Goal: Task Accomplishment & Management: Use online tool/utility

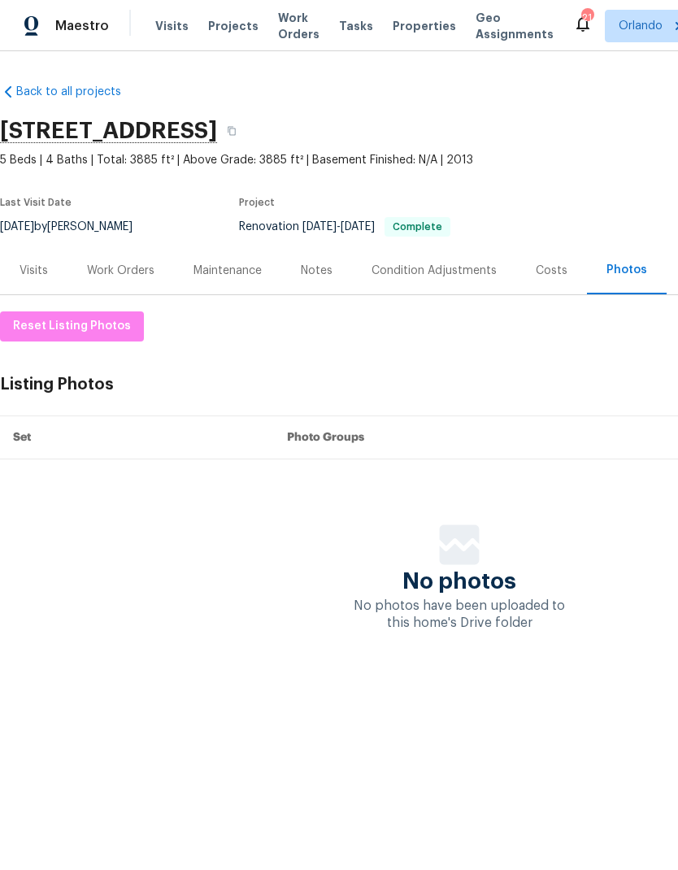
scroll to position [0, -7]
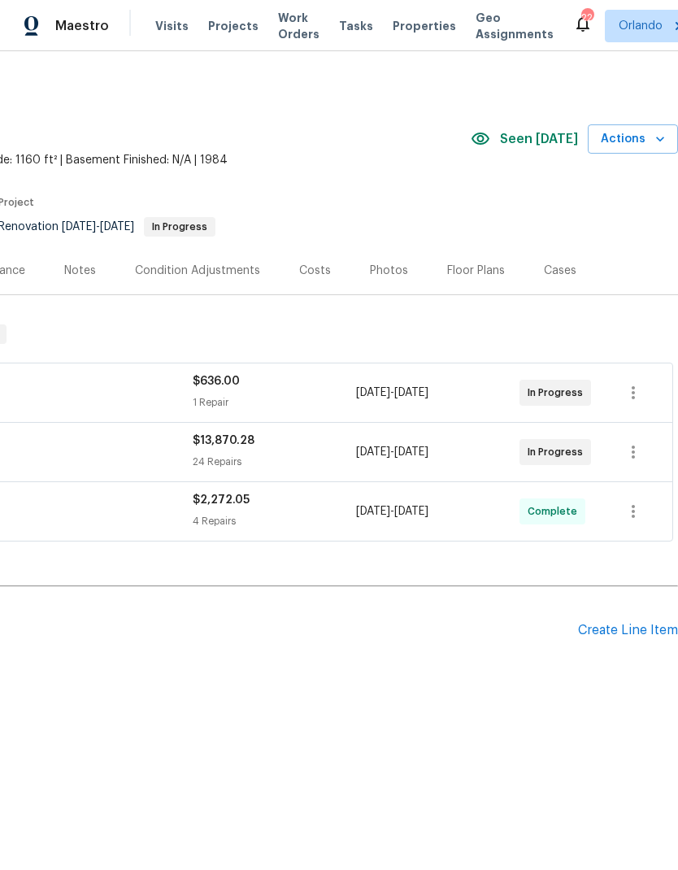
scroll to position [0, 241]
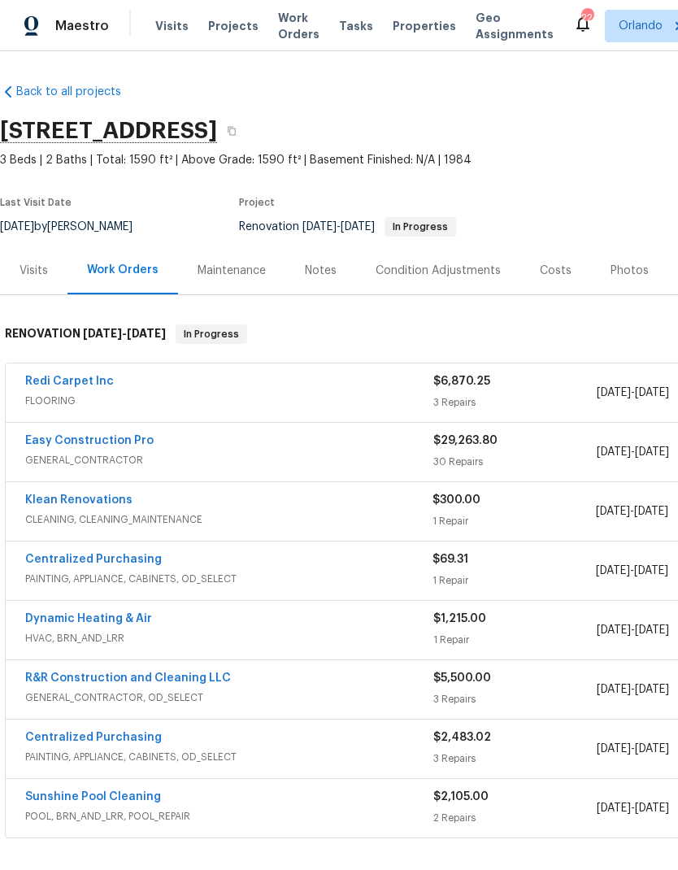
scroll to position [0, -2]
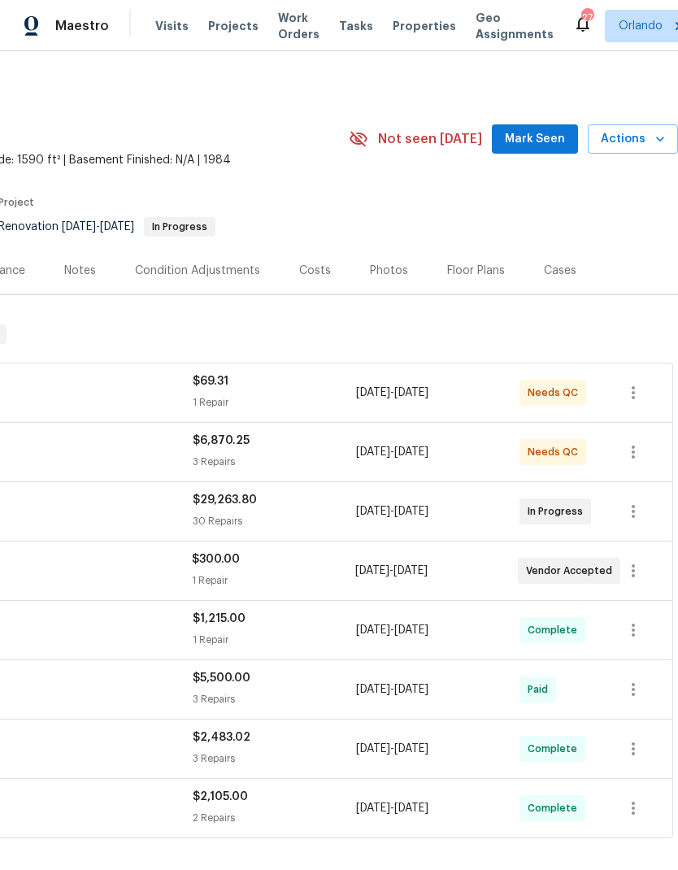
scroll to position [0, 241]
click at [546, 133] on span "Mark Seen" at bounding box center [535, 139] width 60 height 20
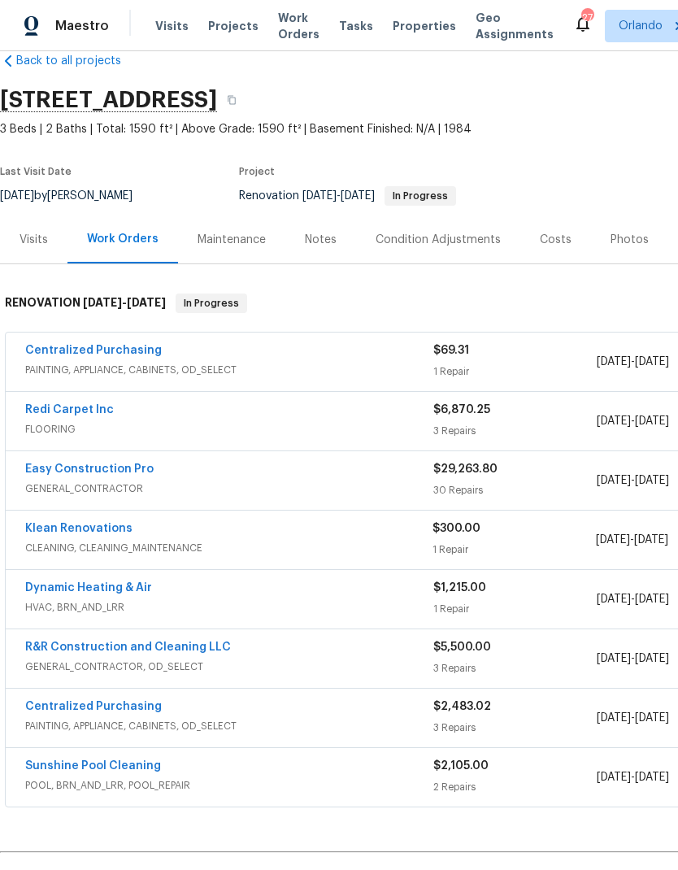
scroll to position [31, 0]
click at [80, 409] on link "Redi Carpet Inc" at bounding box center [69, 409] width 89 height 11
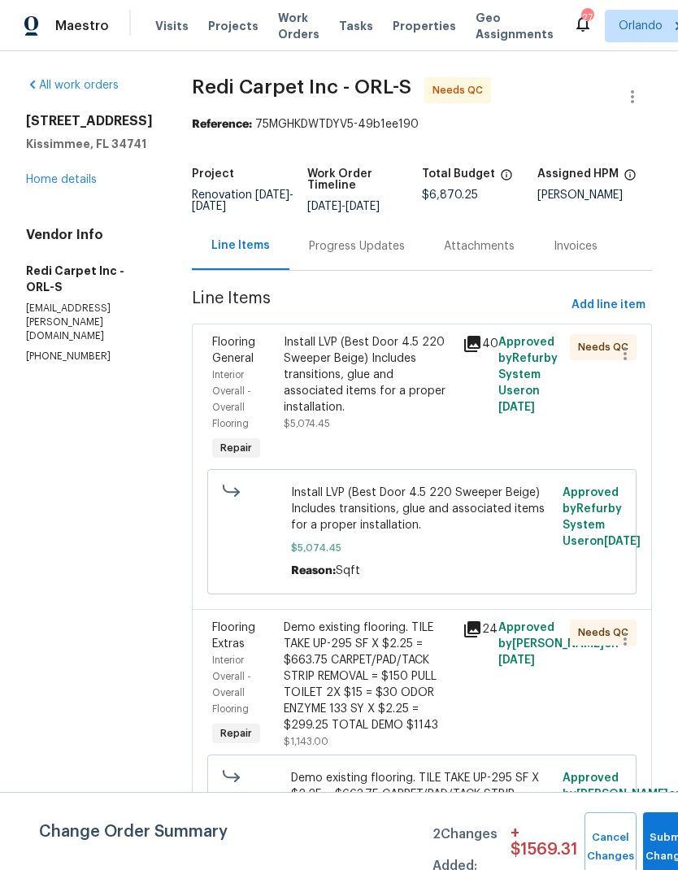
click at [389, 428] on div "Install LVP (Best Door 4.5 220 Sweeper Beige) Includes transitions, glue and as…" at bounding box center [368, 383] width 169 height 98
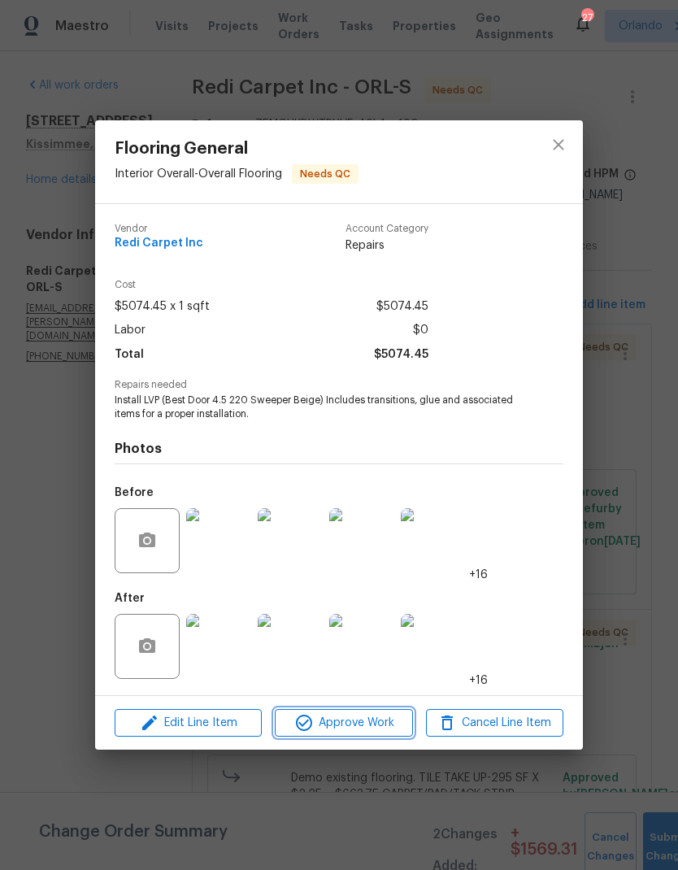
click at [387, 731] on span "Approve Work" at bounding box center [344, 723] width 128 height 20
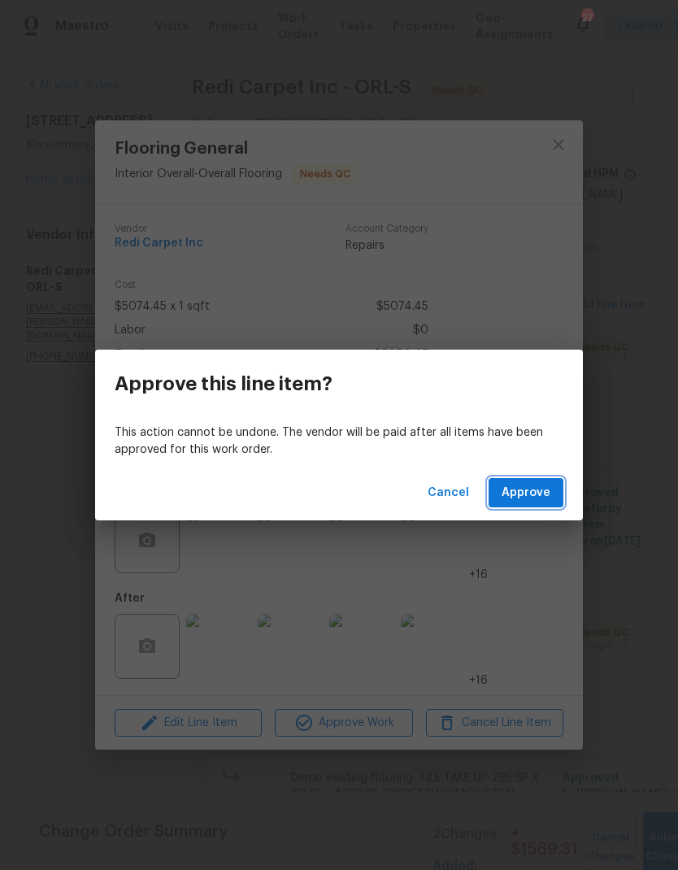
click at [528, 482] on button "Approve" at bounding box center [526, 493] width 75 height 30
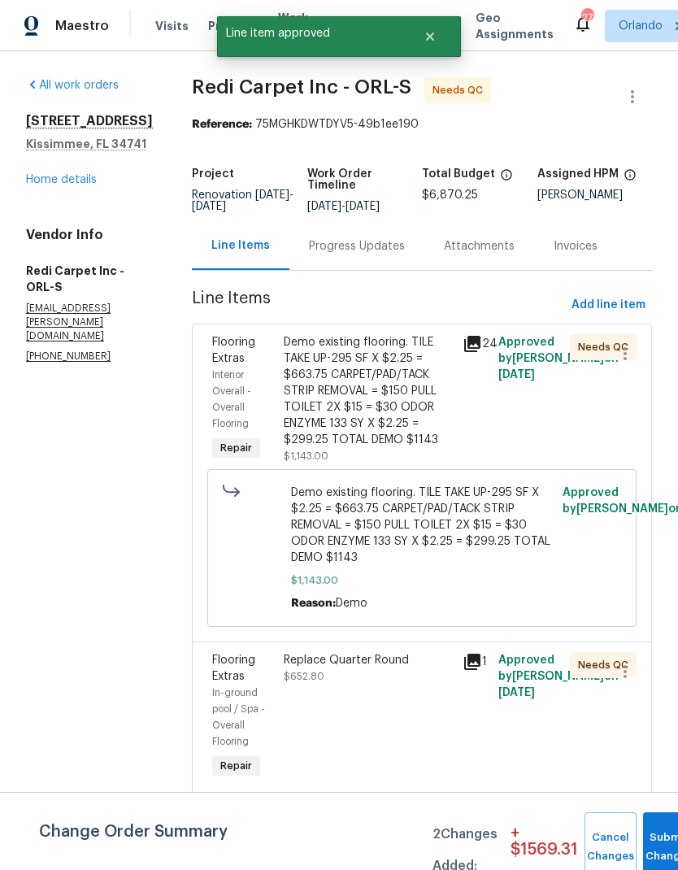
click at [408, 418] on div "Demo existing flooring. TILE TAKE UP-295 SF X $2.25 = $663.75 CARPET/PAD/TACK S…" at bounding box center [368, 391] width 169 height 114
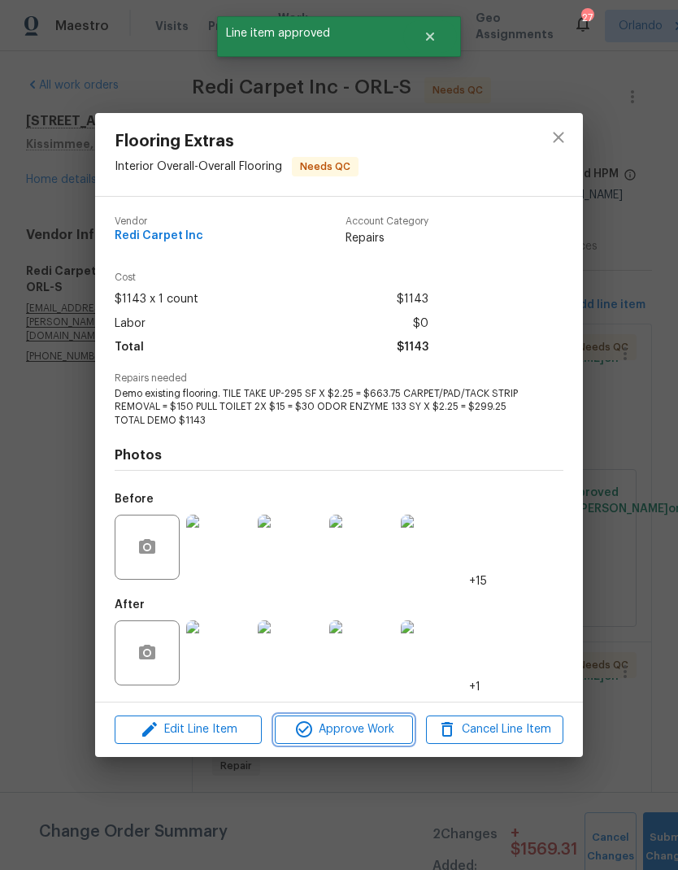
click at [367, 737] on span "Approve Work" at bounding box center [344, 730] width 128 height 20
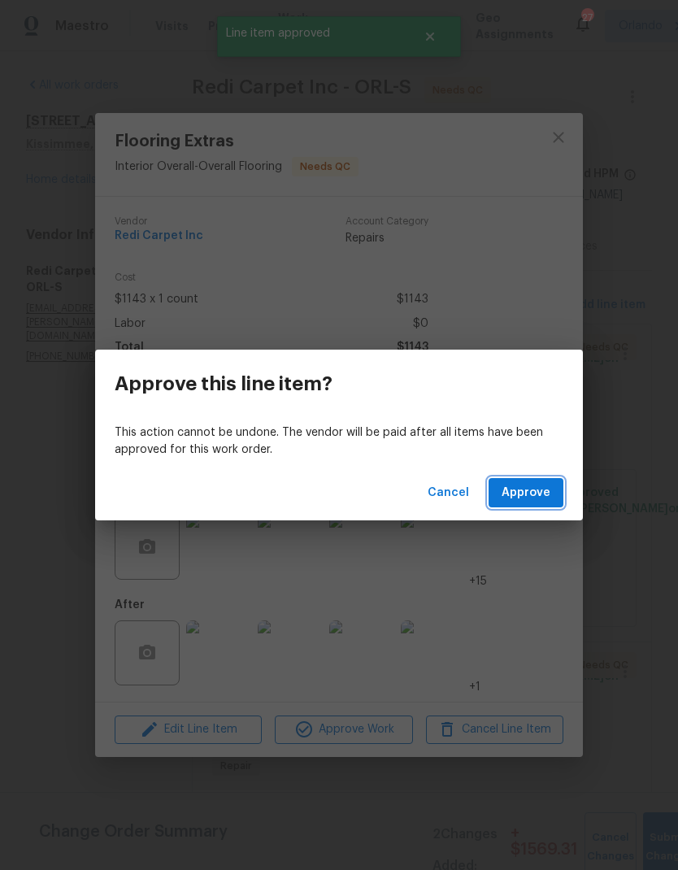
click at [542, 493] on span "Approve" at bounding box center [526, 493] width 49 height 20
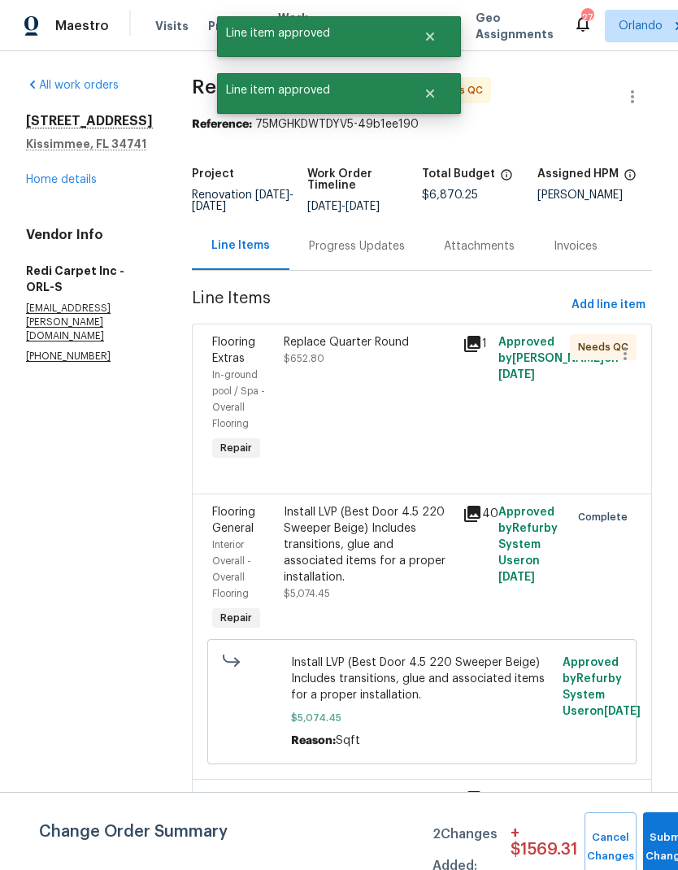
click at [395, 459] on div "Replace Quarter Round $652.80" at bounding box center [368, 399] width 179 height 140
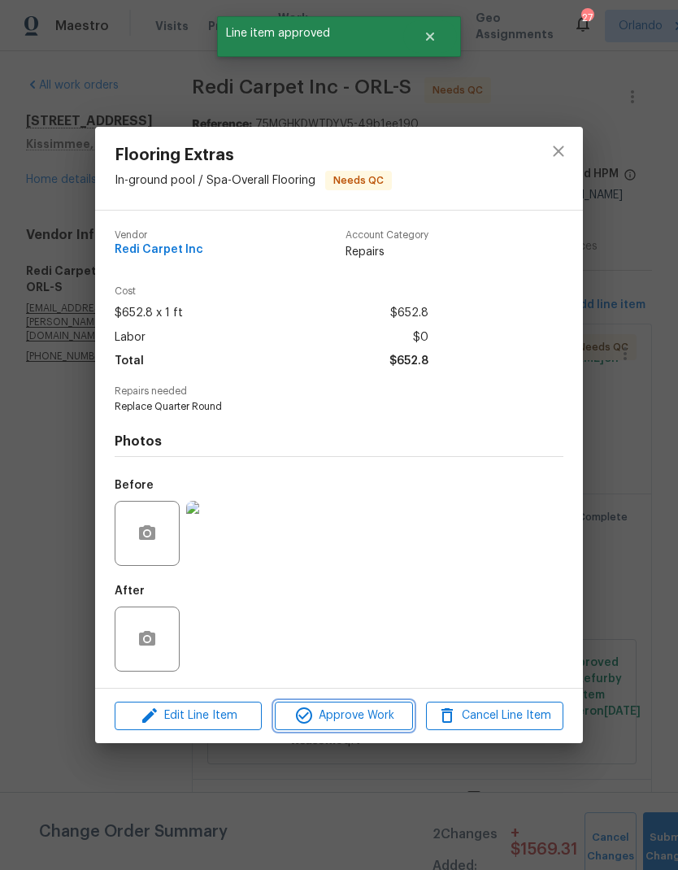
click at [381, 704] on button "Approve Work" at bounding box center [343, 716] width 137 height 28
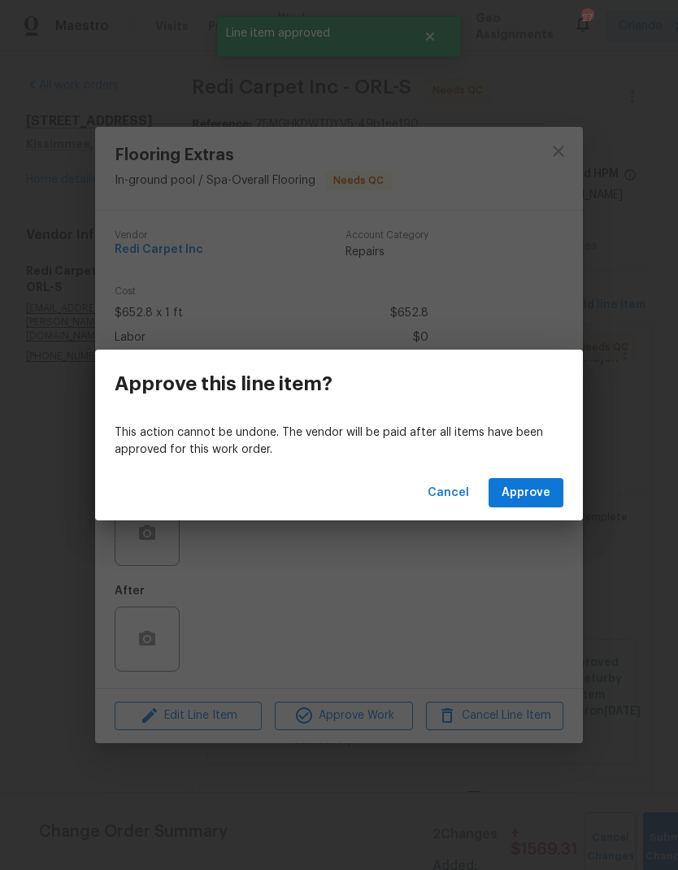
click at [541, 490] on span "Approve" at bounding box center [526, 493] width 49 height 20
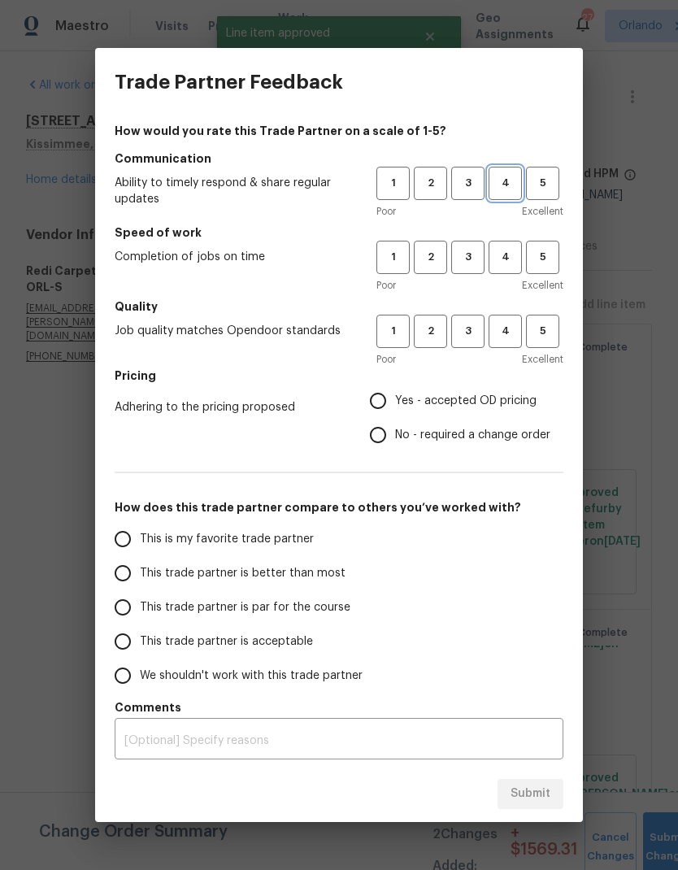
click at [512, 192] on span "4" at bounding box center [505, 183] width 30 height 19
click at [512, 260] on span "4" at bounding box center [505, 257] width 30 height 19
click at [514, 336] on span "4" at bounding box center [505, 331] width 30 height 19
click at [454, 399] on span "Yes - accepted OD pricing" at bounding box center [465, 401] width 141 height 17
click at [395, 399] on input "Yes - accepted OD pricing" at bounding box center [378, 401] width 34 height 34
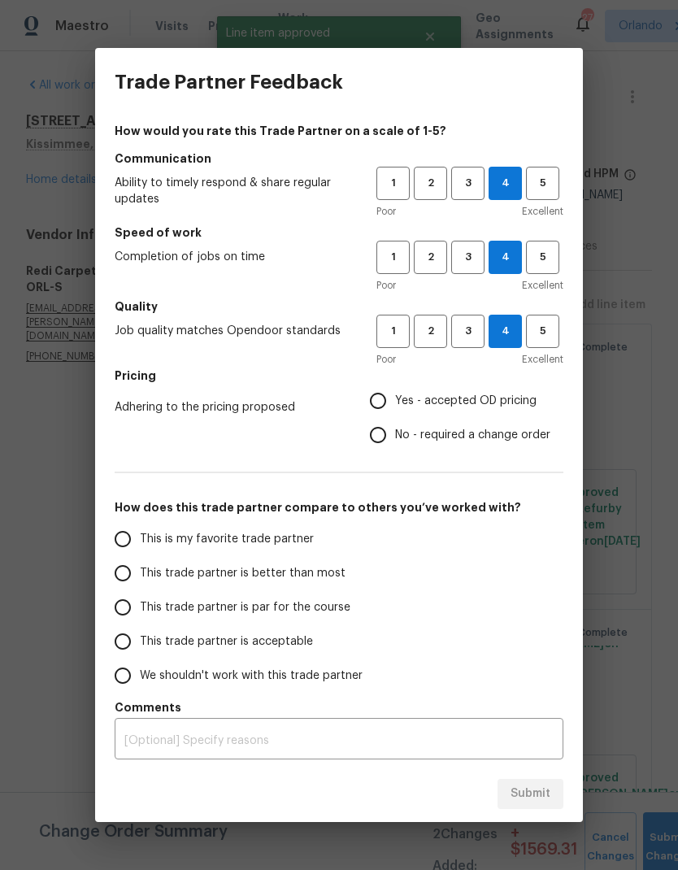
radio input "true"
click at [351, 567] on label "This trade partner is better than most" at bounding box center [234, 573] width 257 height 34
click at [140, 567] on input "This trade partner is better than most" at bounding box center [123, 573] width 34 height 34
radio input "false"
click at [328, 535] on label "This is my favorite trade partner" at bounding box center [234, 539] width 257 height 34
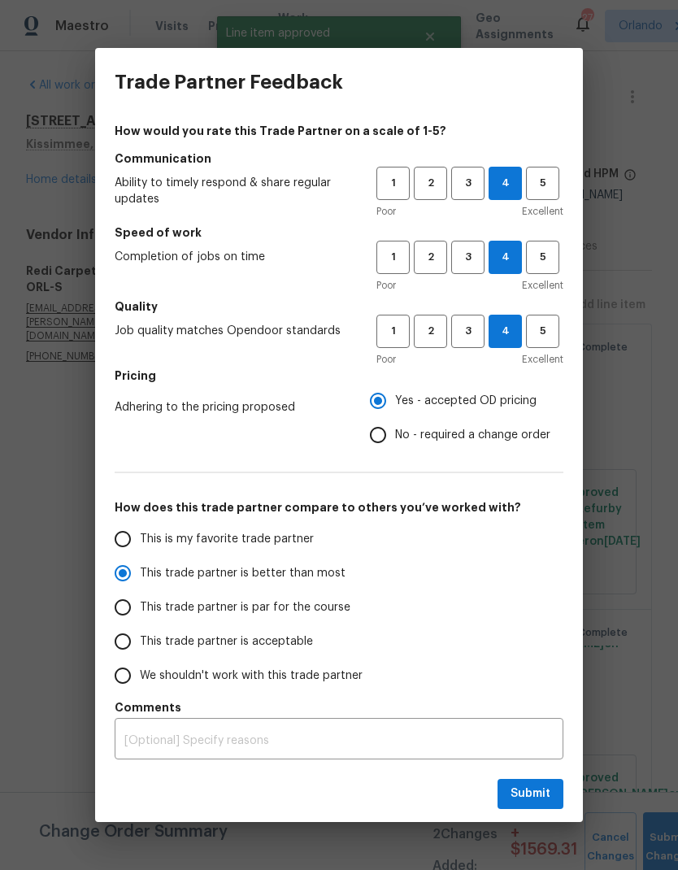
click at [140, 535] on input "This is my favorite trade partner" at bounding box center [123, 539] width 34 height 34
click at [516, 799] on span "Submit" at bounding box center [531, 794] width 40 height 20
radio input "true"
radio input "false"
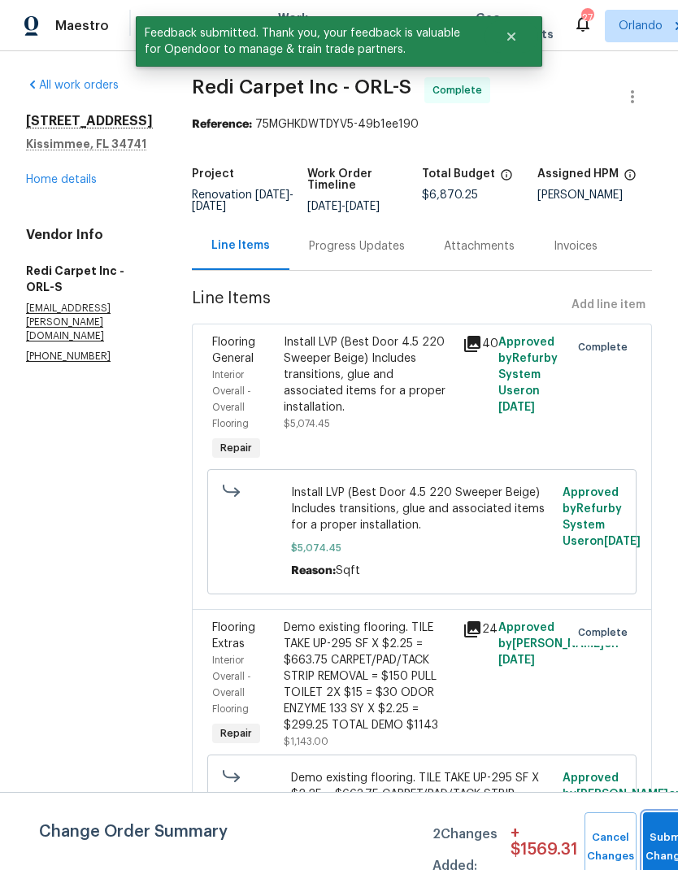
click at [659, 837] on button "Submit Changes" at bounding box center [669, 847] width 52 height 70
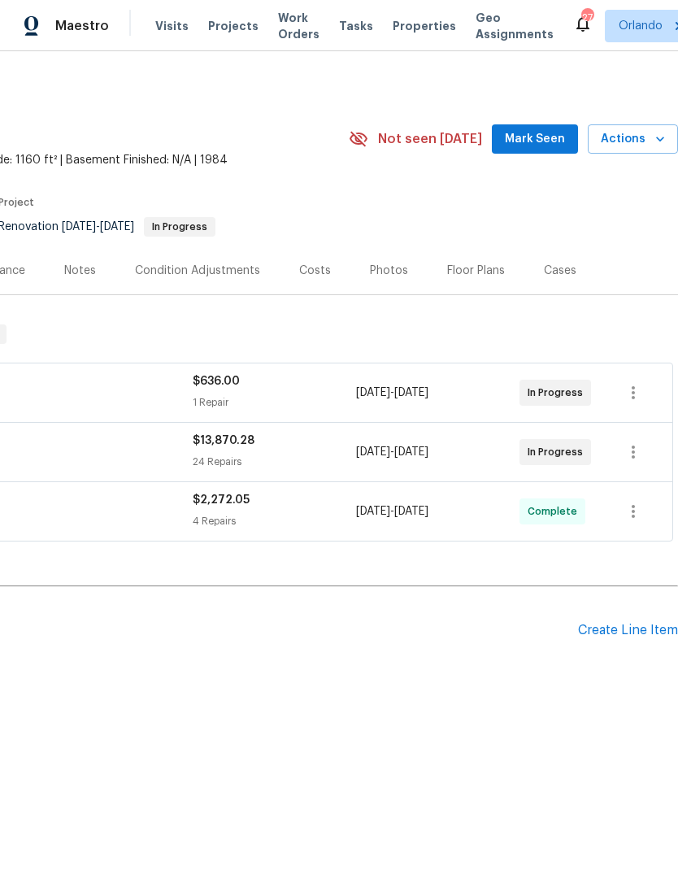
scroll to position [0, 241]
click at [541, 137] on span "Mark Seen" at bounding box center [535, 139] width 60 height 20
click at [540, 137] on span "Mark Seen" at bounding box center [535, 139] width 60 height 20
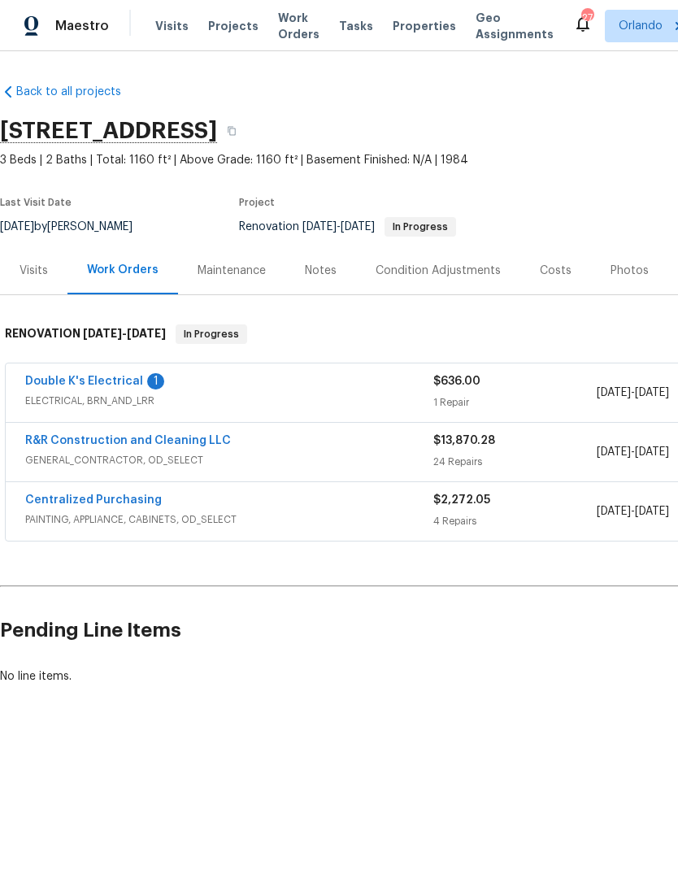
scroll to position [0, 0]
click at [126, 386] on link "Double K's Electrical" at bounding box center [84, 381] width 118 height 11
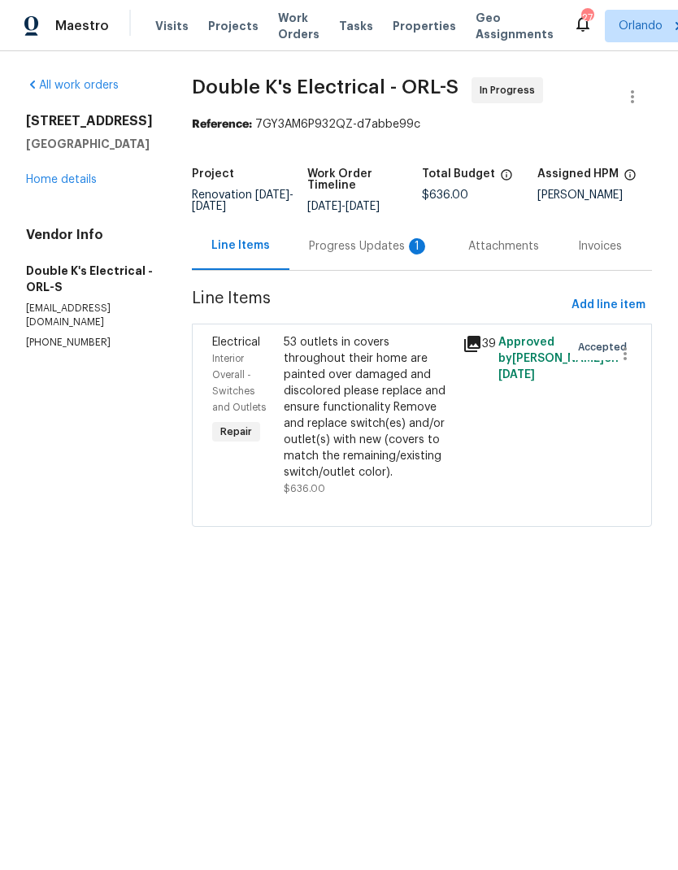
click at [387, 254] on div "Progress Updates 1" at bounding box center [369, 246] width 120 height 16
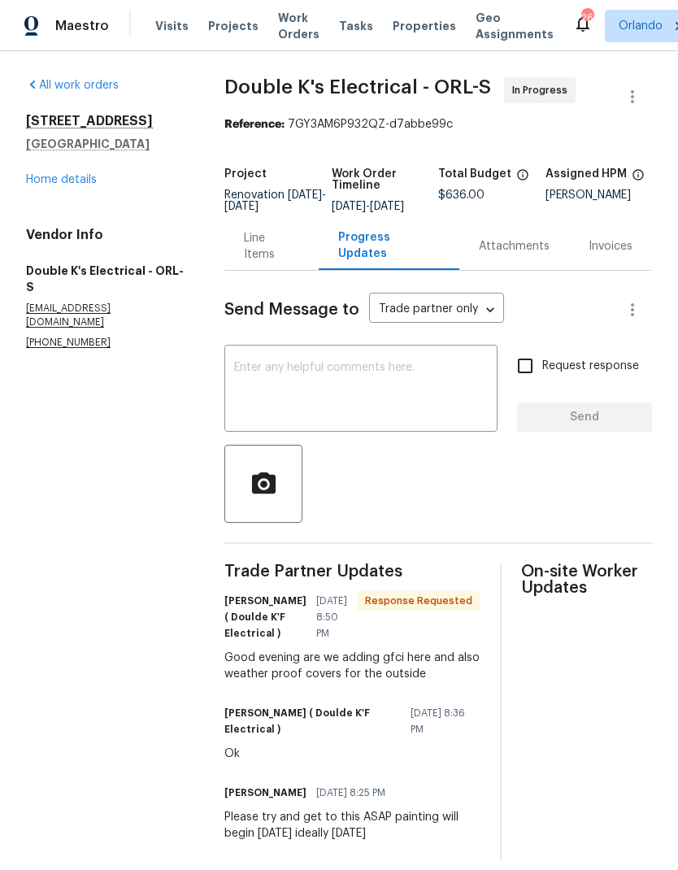
click at [395, 419] on textarea at bounding box center [361, 390] width 254 height 57
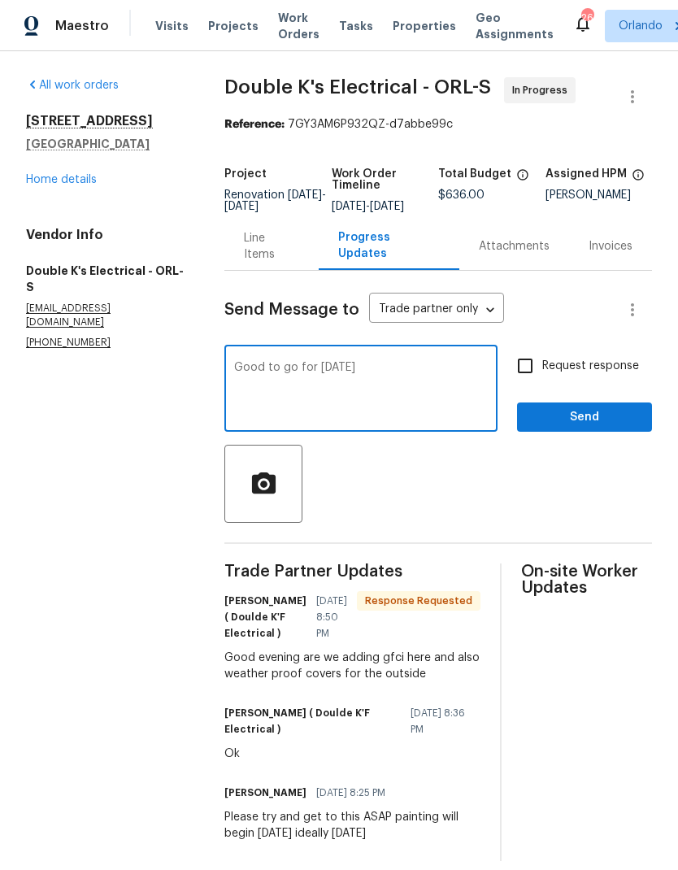
type textarea "Good to go for tomorrow"
click at [534, 381] on input "Request response" at bounding box center [525, 366] width 34 height 34
checkbox input "true"
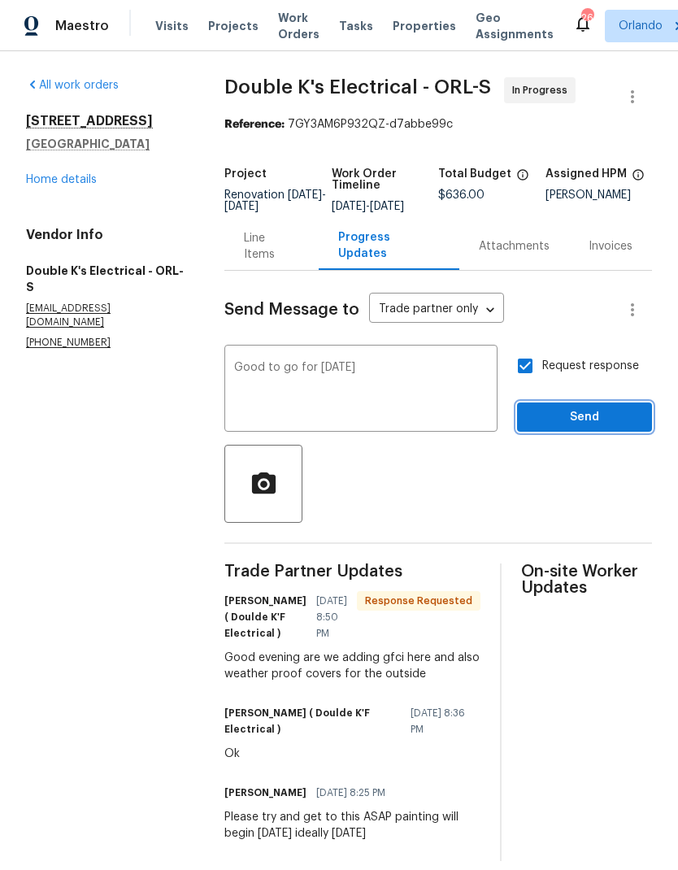
click at [589, 433] on button "Send" at bounding box center [584, 417] width 135 height 30
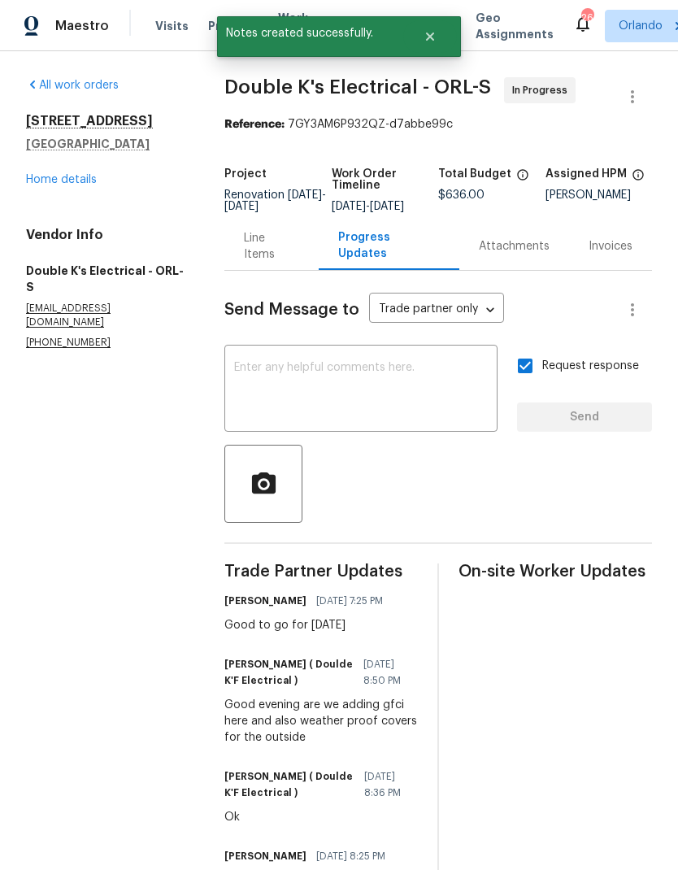
click at [90, 180] on link "Home details" at bounding box center [61, 179] width 71 height 11
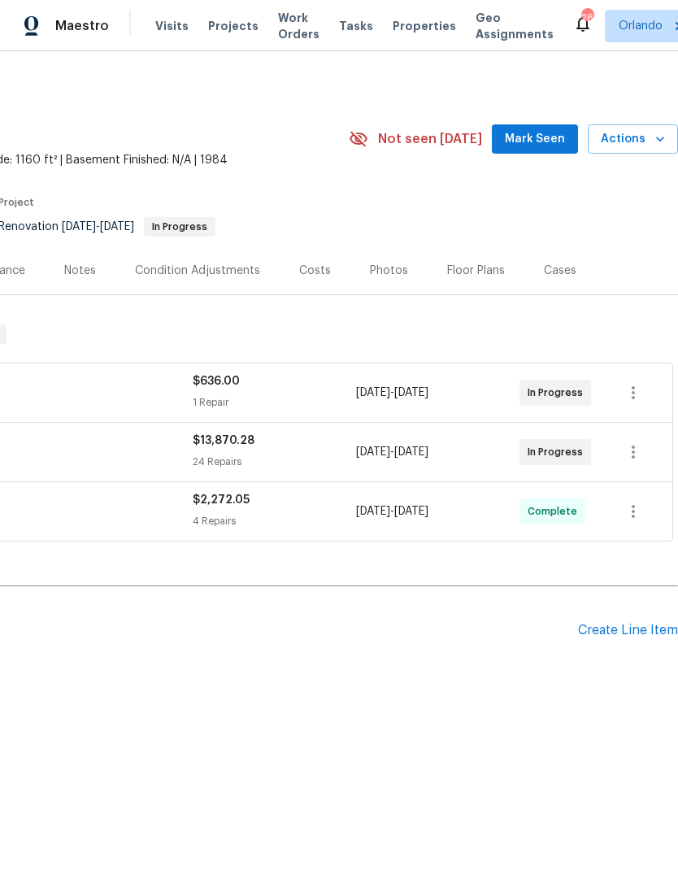
scroll to position [0, 241]
click at [550, 135] on span "Mark Seen" at bounding box center [535, 139] width 60 height 20
click at [654, 124] on button "Actions" at bounding box center [633, 139] width 90 height 30
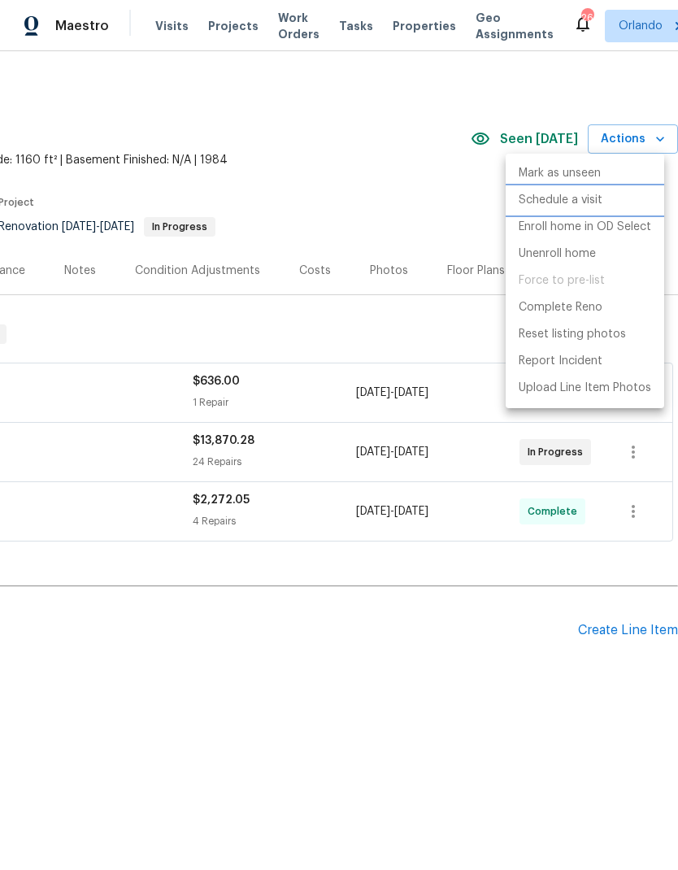
click at [593, 203] on p "Schedule a visit" at bounding box center [561, 200] width 84 height 17
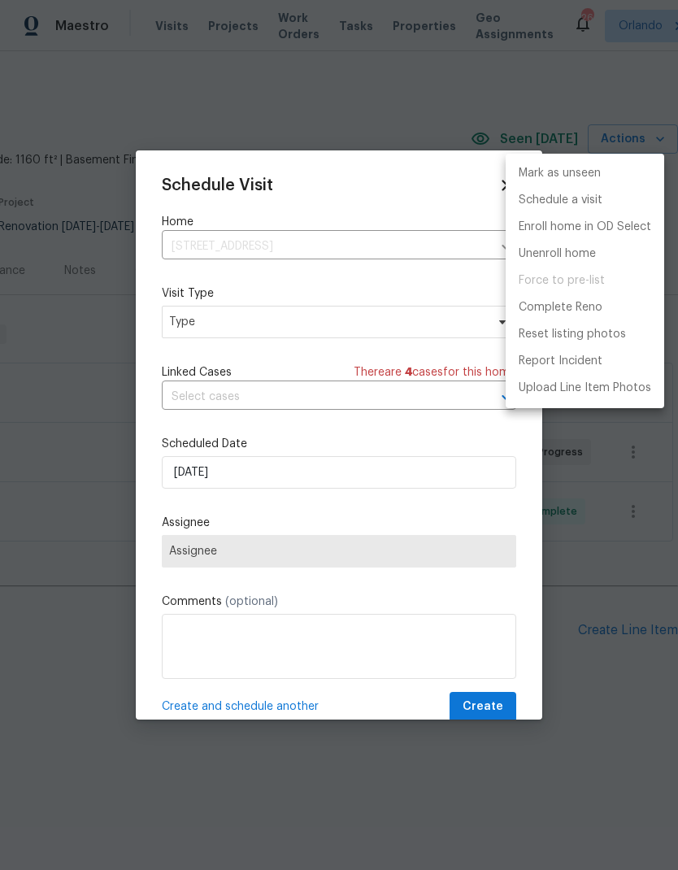
click at [419, 323] on div at bounding box center [339, 435] width 678 height 870
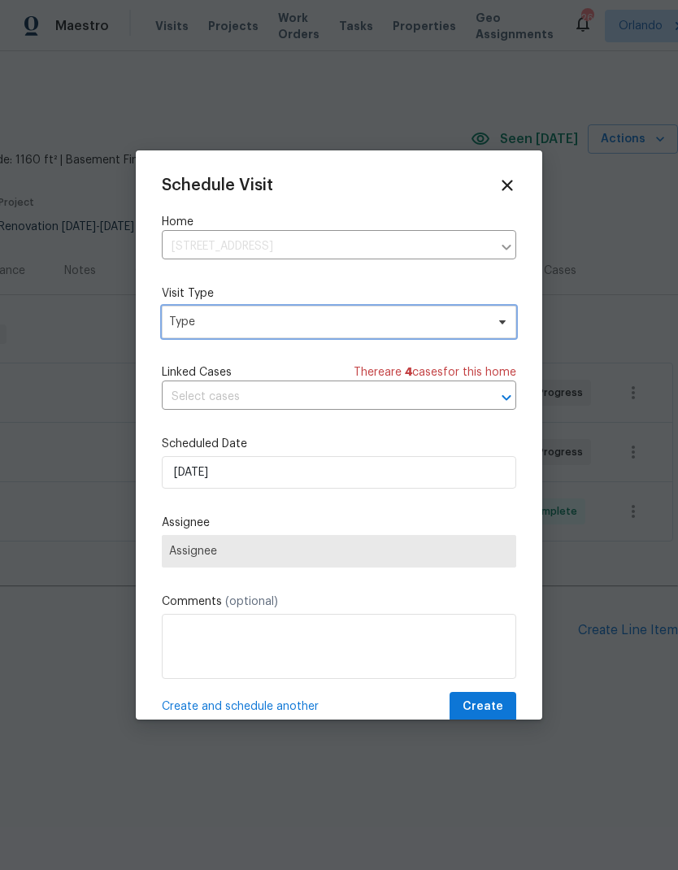
click at [473, 314] on span "Type" at bounding box center [339, 322] width 354 height 33
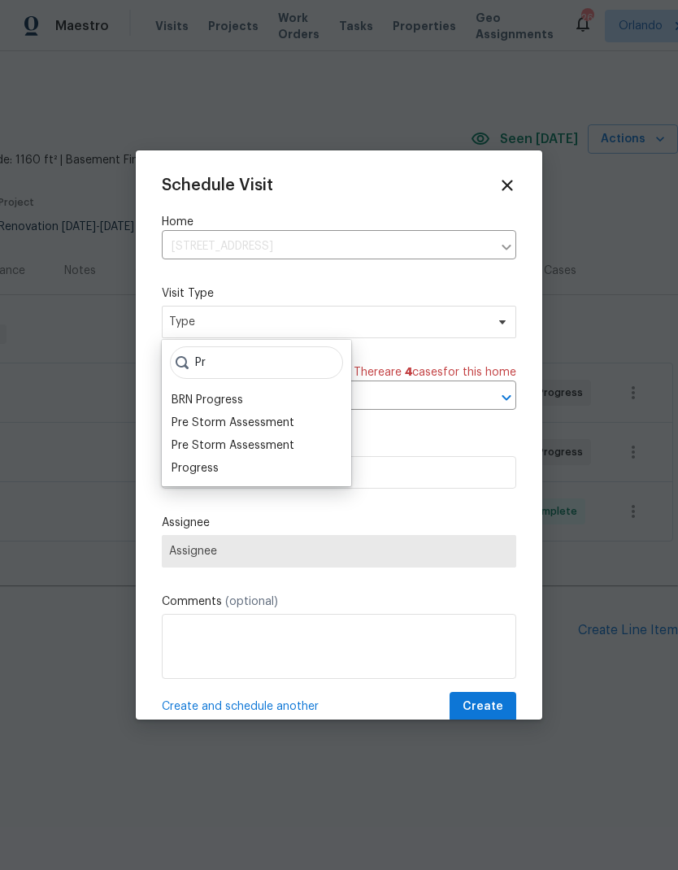
type input "Pr"
click at [249, 473] on div "Progress" at bounding box center [257, 468] width 180 height 23
click at [230, 469] on div "Progress" at bounding box center [257, 468] width 180 height 23
click at [207, 474] on div "Progress" at bounding box center [195, 468] width 47 height 16
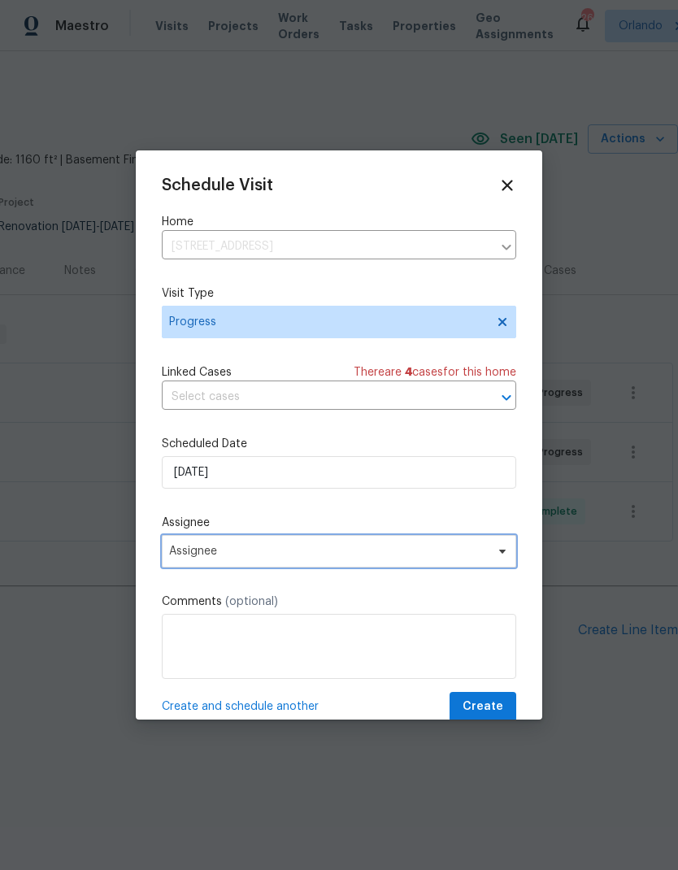
click at [475, 558] on span "Assignee" at bounding box center [328, 551] width 319 height 13
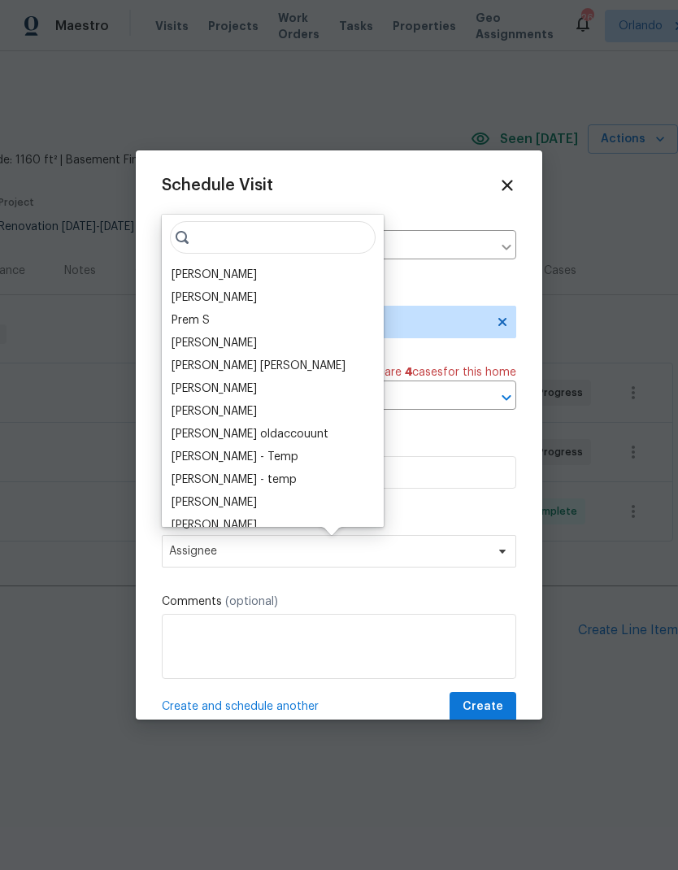
click at [223, 277] on div "[PERSON_NAME]" at bounding box center [214, 275] width 85 height 16
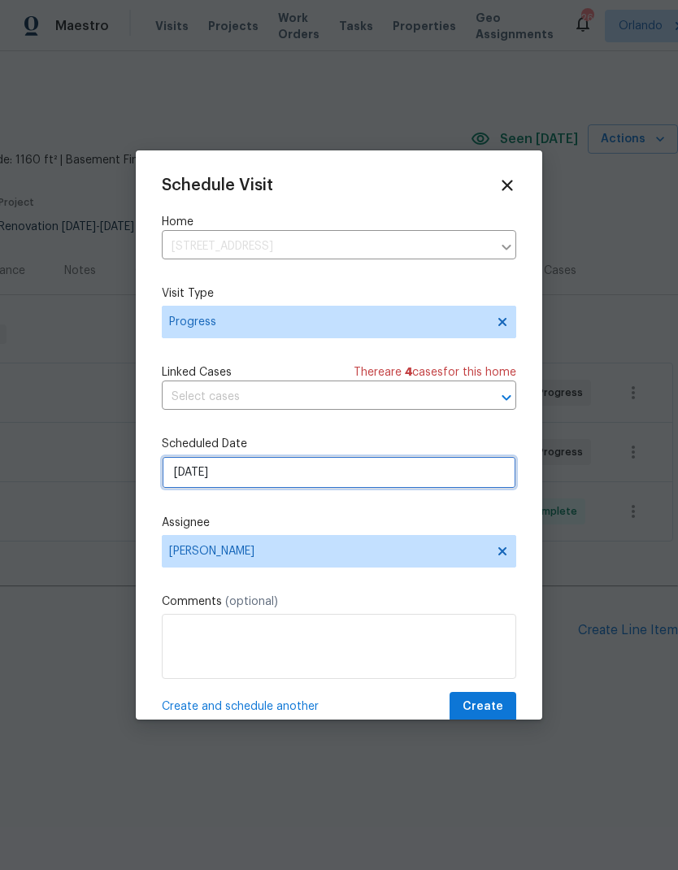
click at [473, 485] on input "[DATE]" at bounding box center [339, 472] width 354 height 33
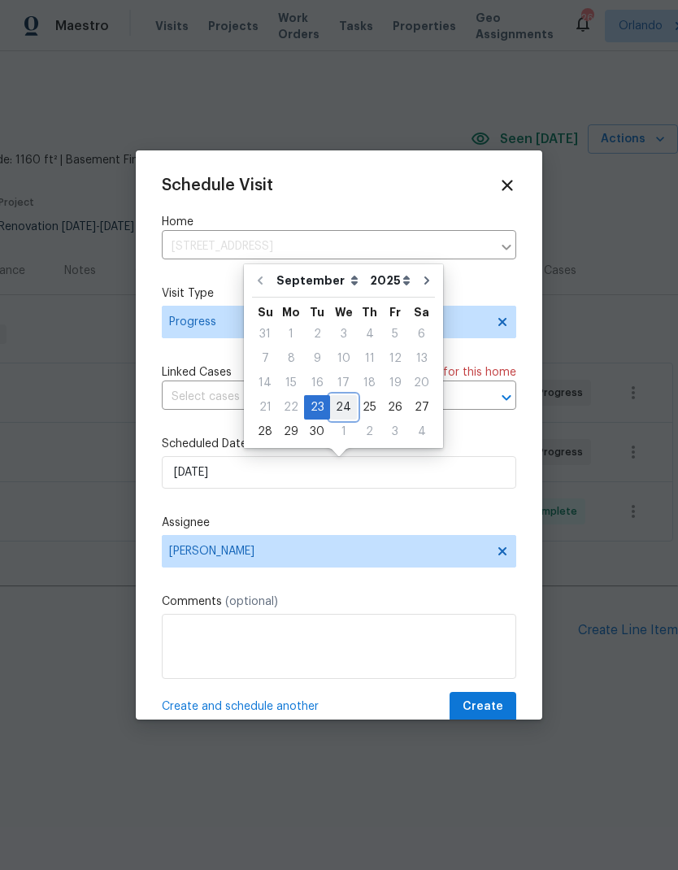
click at [346, 402] on div "24" at bounding box center [343, 407] width 27 height 23
type input "9/24/2025"
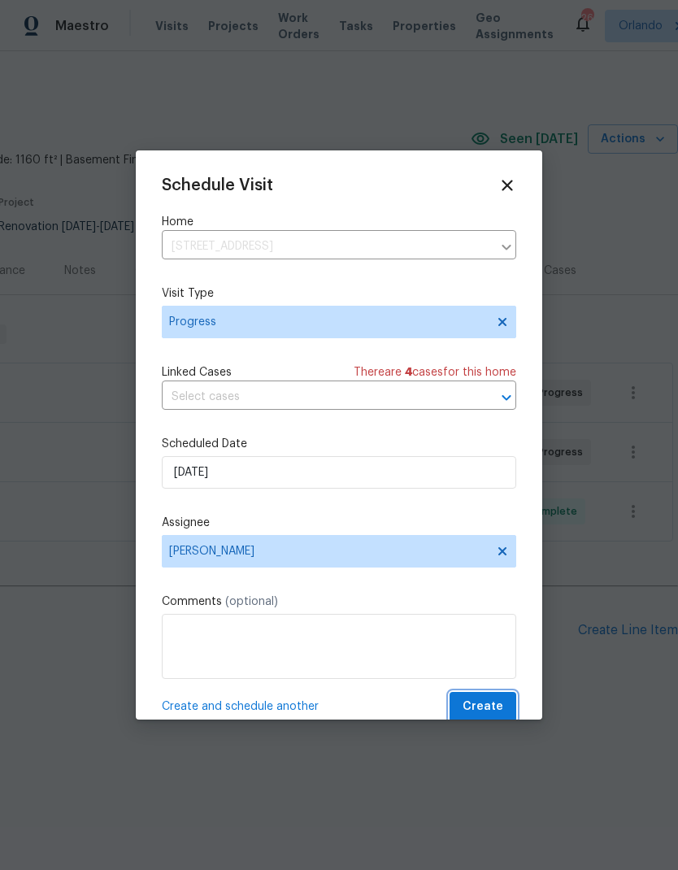
click at [498, 707] on span "Create" at bounding box center [483, 707] width 41 height 20
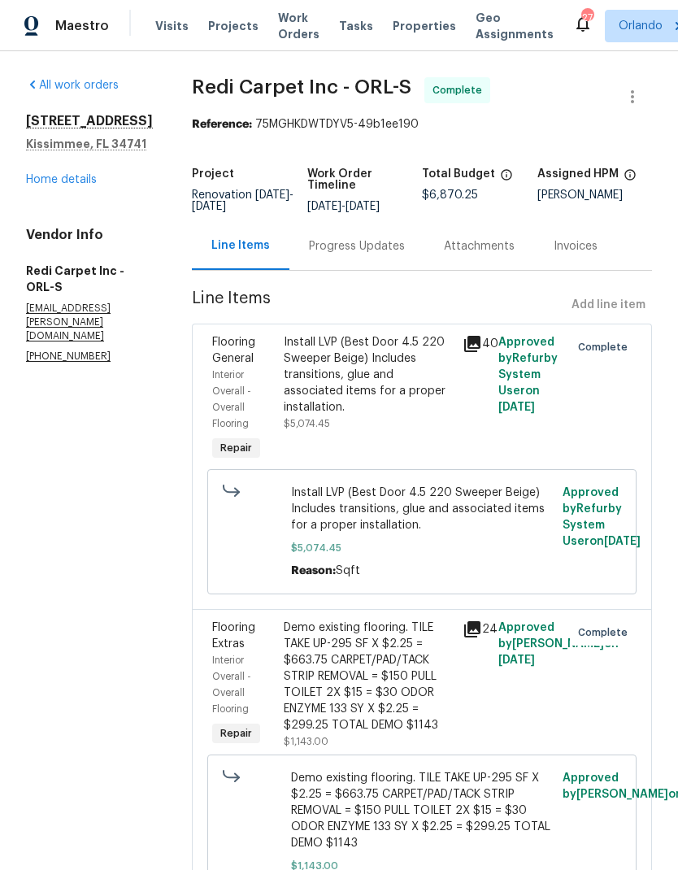
click at [89, 181] on link "Home details" at bounding box center [61, 179] width 71 height 11
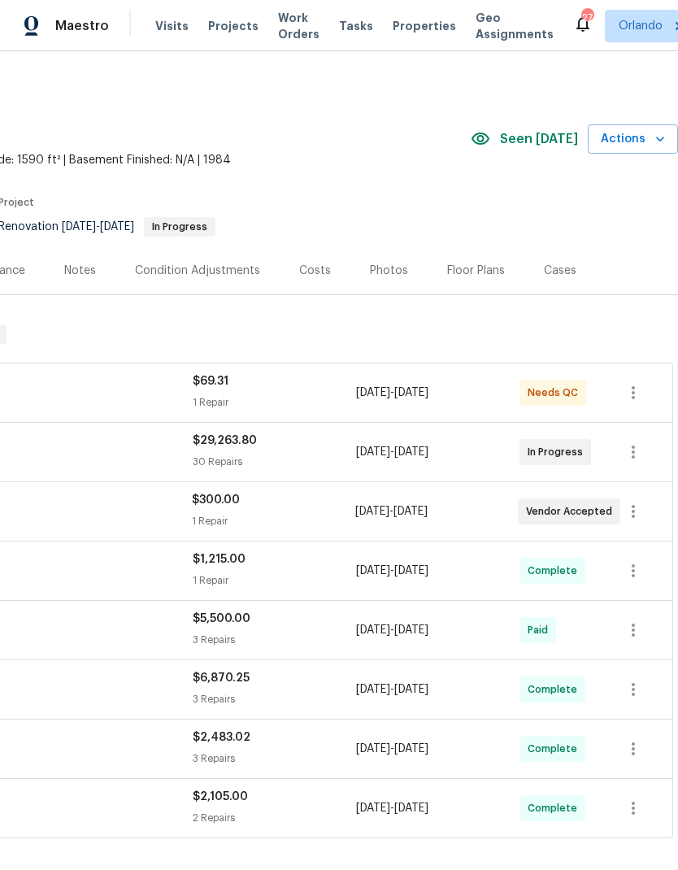
scroll to position [0, 241]
click at [656, 148] on span "Actions" at bounding box center [633, 139] width 64 height 20
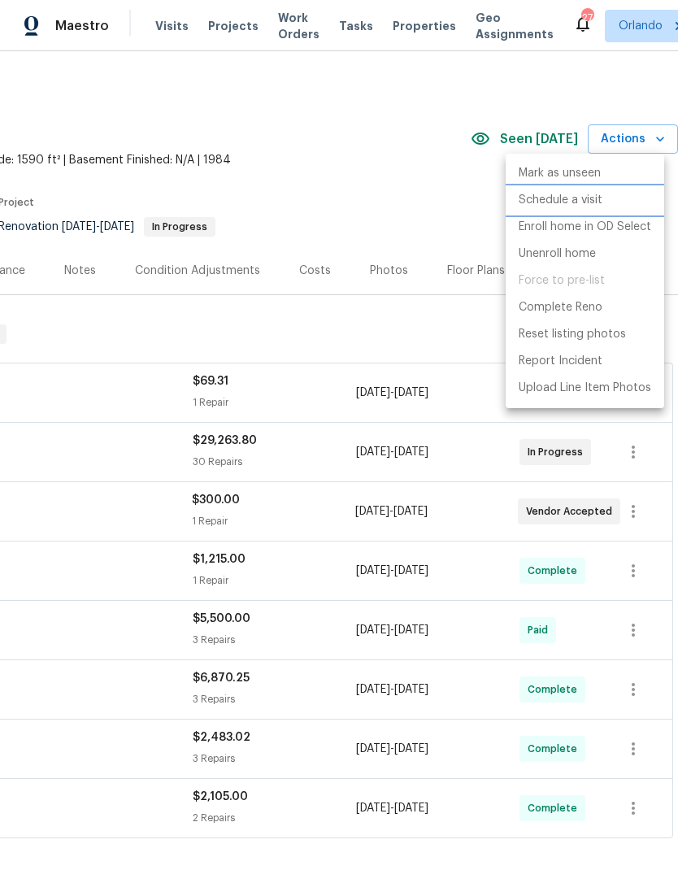
click at [580, 198] on p "Schedule a visit" at bounding box center [561, 200] width 84 height 17
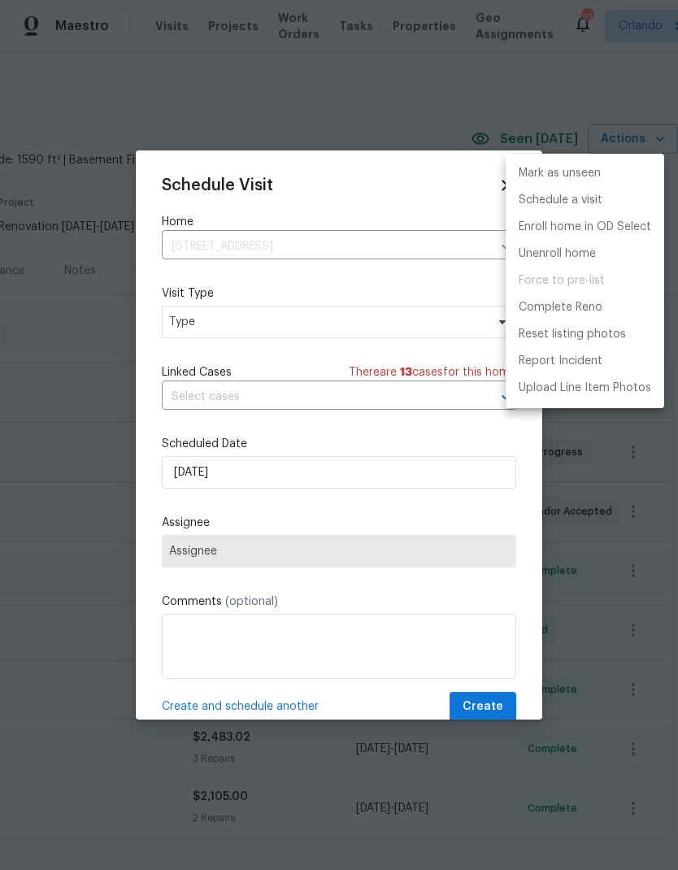
click at [400, 320] on div at bounding box center [339, 435] width 678 height 870
click at [400, 320] on div "Mark as unseen Schedule a visit Enroll home in OD Select Unenroll home Force to…" at bounding box center [339, 435] width 678 height 870
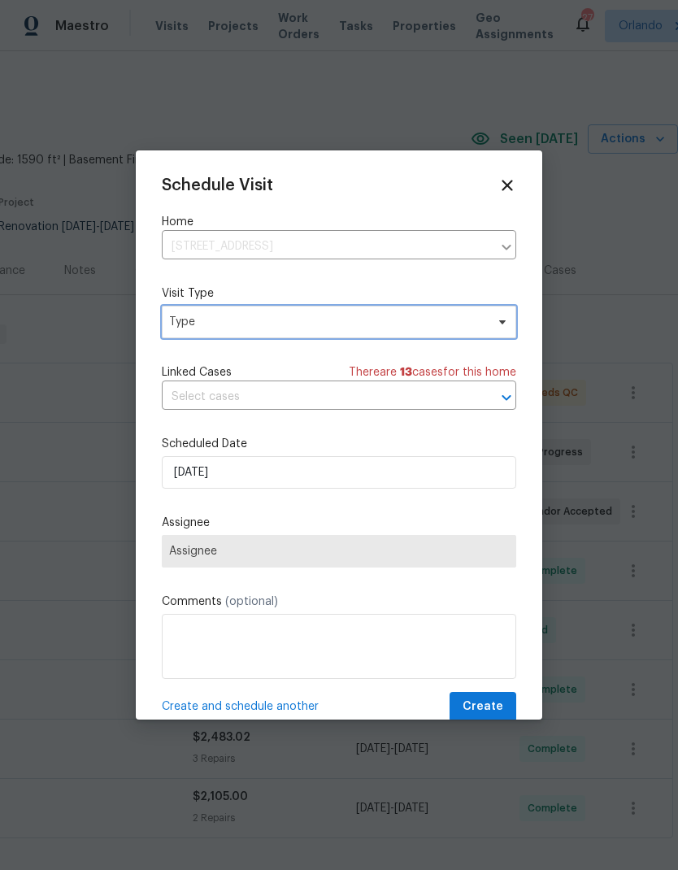
click at [414, 337] on span "Type" at bounding box center [339, 322] width 354 height 33
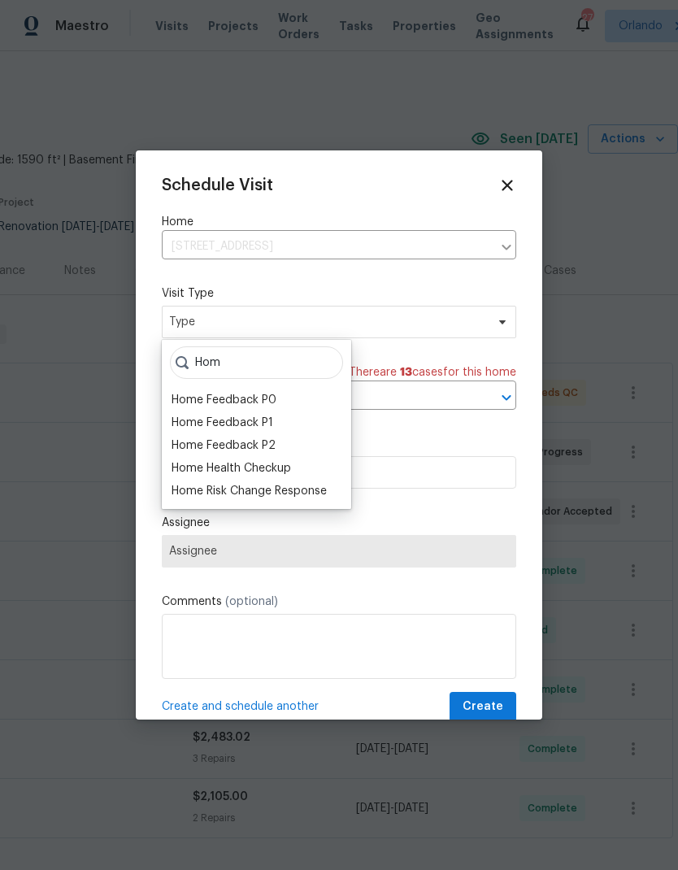
type input "Hom"
click at [274, 476] on div "Home Health Checkup" at bounding box center [232, 468] width 120 height 16
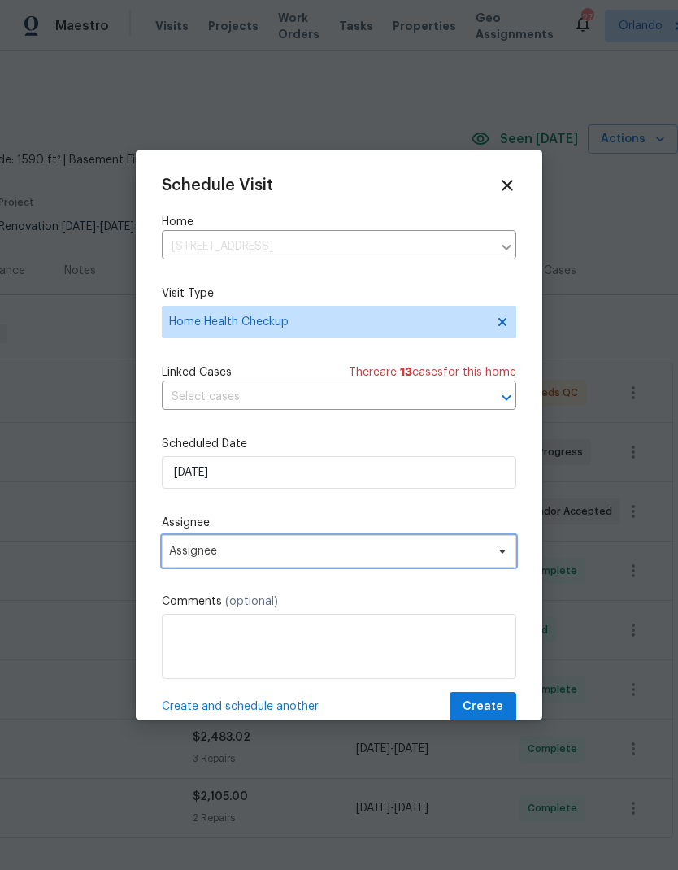
click at [476, 558] on span "Assignee" at bounding box center [328, 551] width 319 height 13
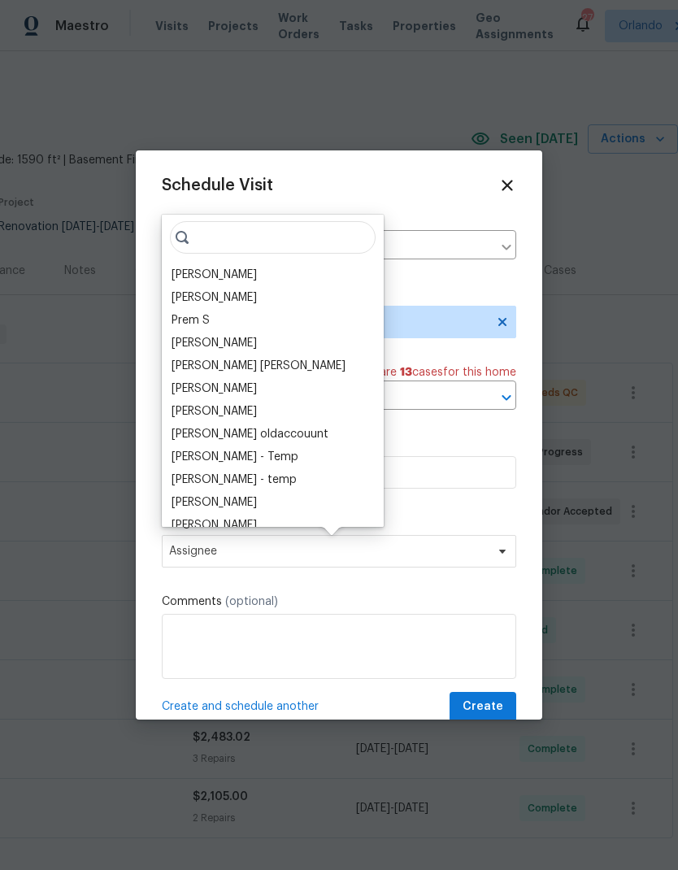
click at [222, 270] on div "[PERSON_NAME]" at bounding box center [214, 275] width 85 height 16
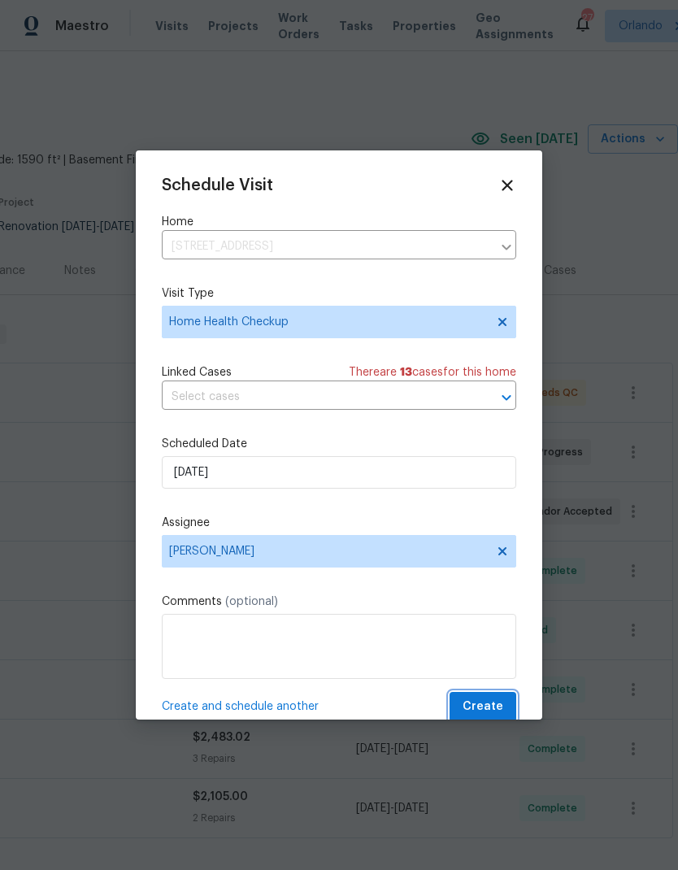
click at [488, 697] on button "Create" at bounding box center [483, 707] width 67 height 30
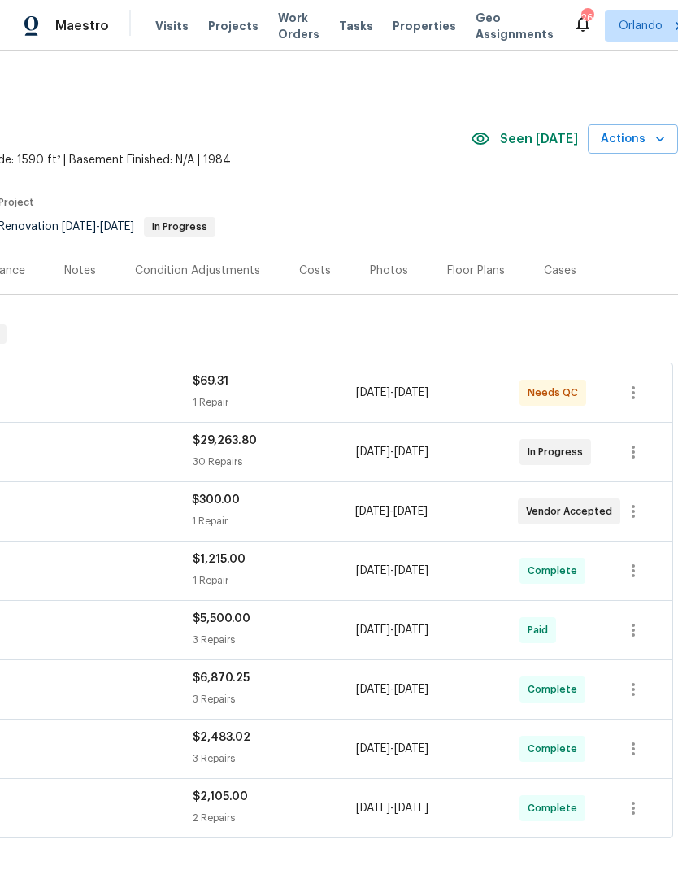
click at [655, 141] on icon "button" at bounding box center [660, 139] width 16 height 16
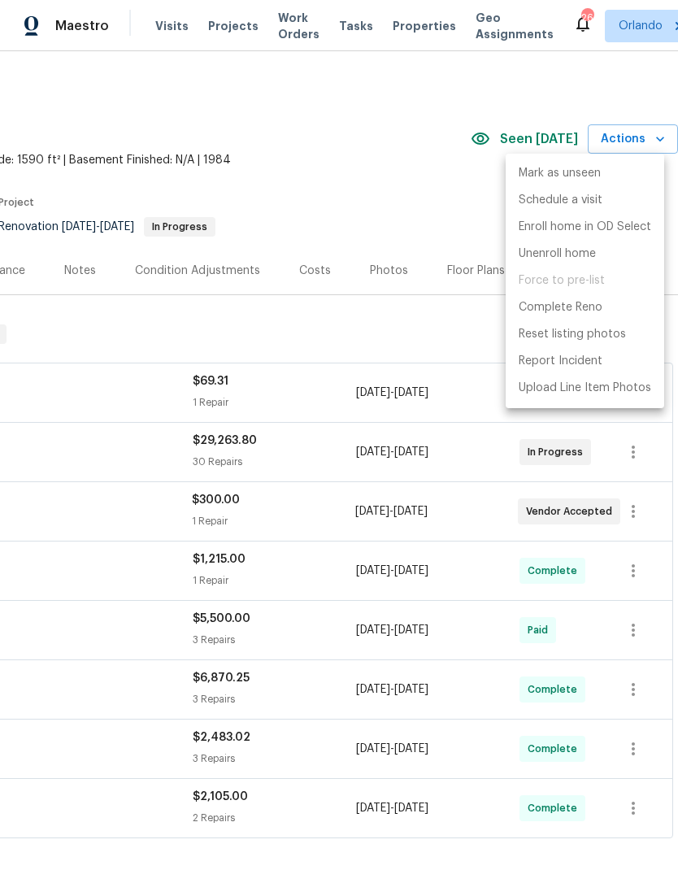
click at [655, 141] on div at bounding box center [339, 435] width 678 height 870
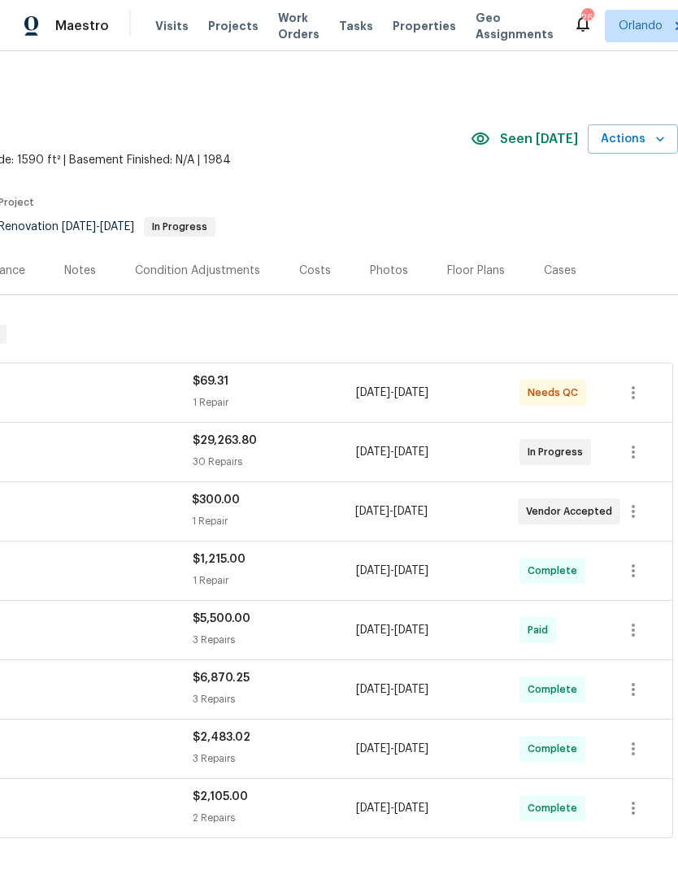
click at [653, 148] on span "Actions" at bounding box center [633, 139] width 64 height 20
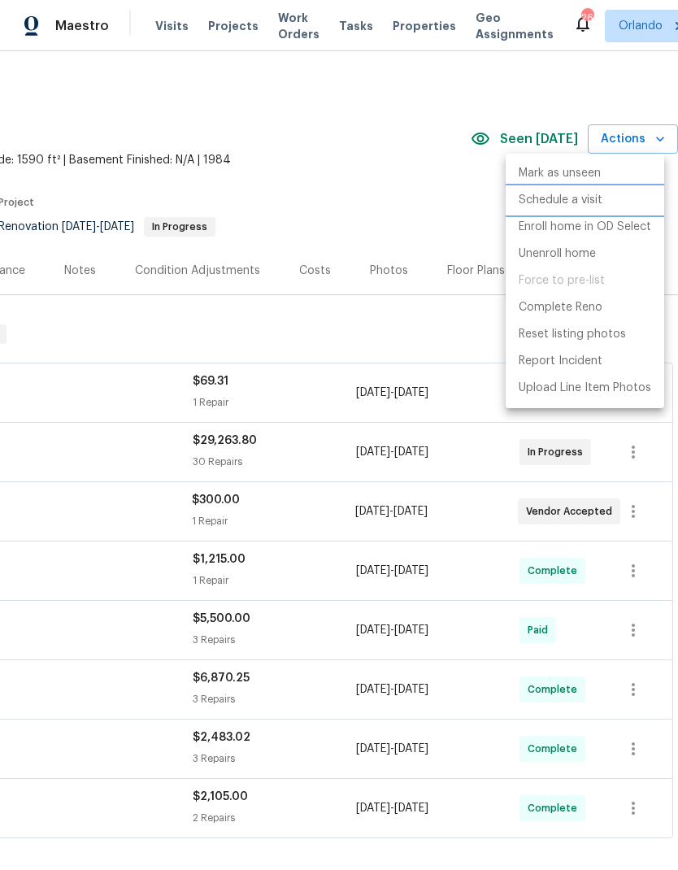
click at [578, 196] on p "Schedule a visit" at bounding box center [561, 200] width 84 height 17
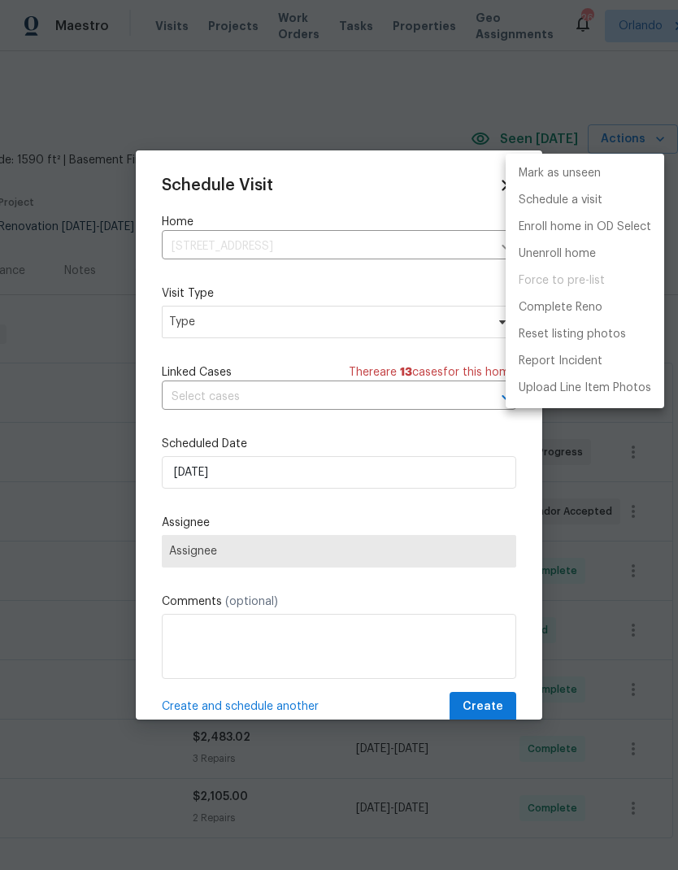
click at [434, 320] on div at bounding box center [339, 435] width 678 height 870
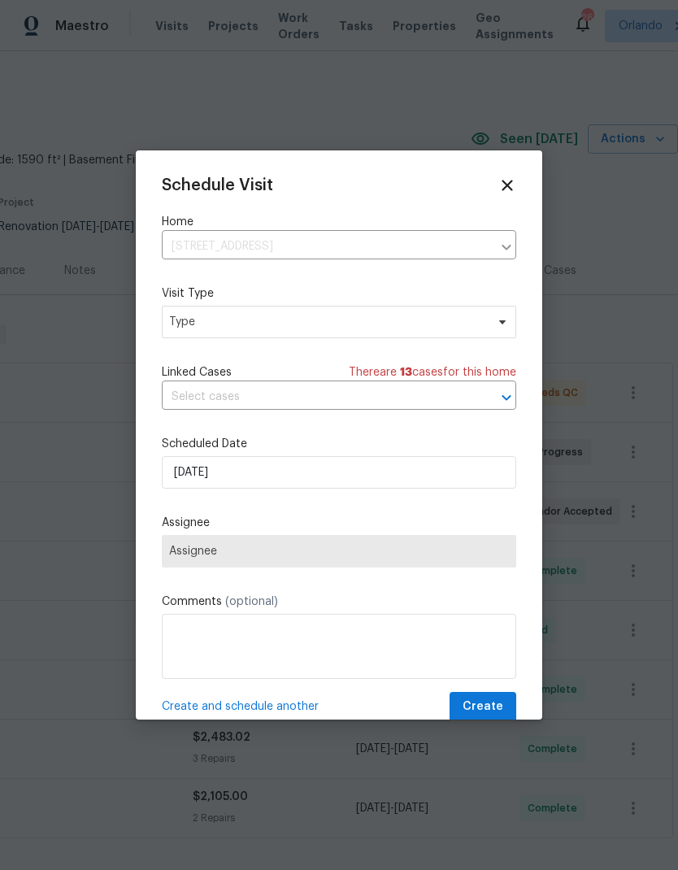
click at [466, 341] on div "Schedule Visit Home 2315 Hidden Lake St, Kissimmee, FL 34741 ​ Visit Type Type …" at bounding box center [339, 449] width 354 height 546
click at [494, 333] on span "Type" at bounding box center [339, 322] width 354 height 33
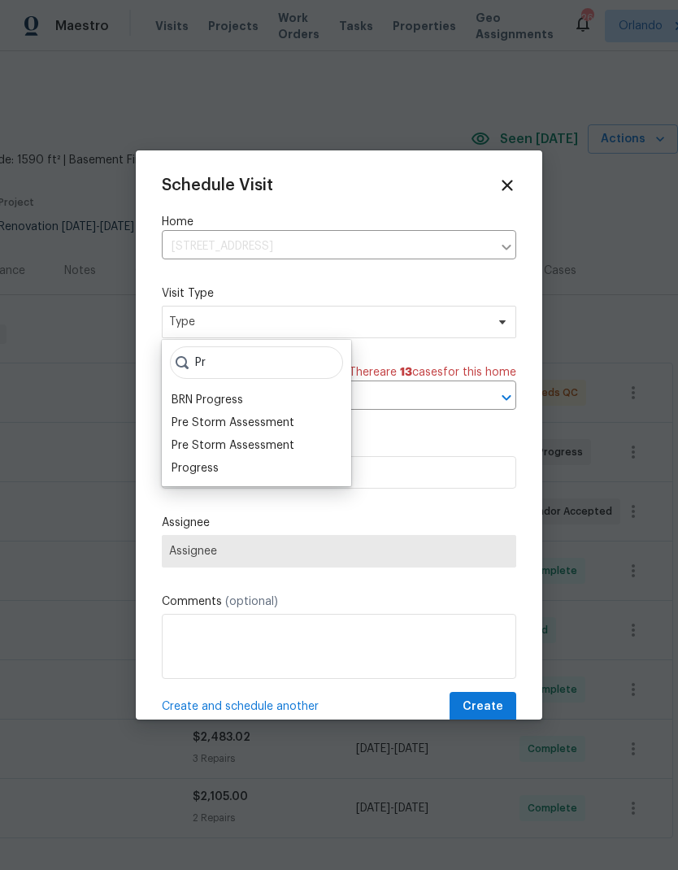
type input "Pr"
click at [211, 467] on div "Progress" at bounding box center [195, 468] width 47 height 16
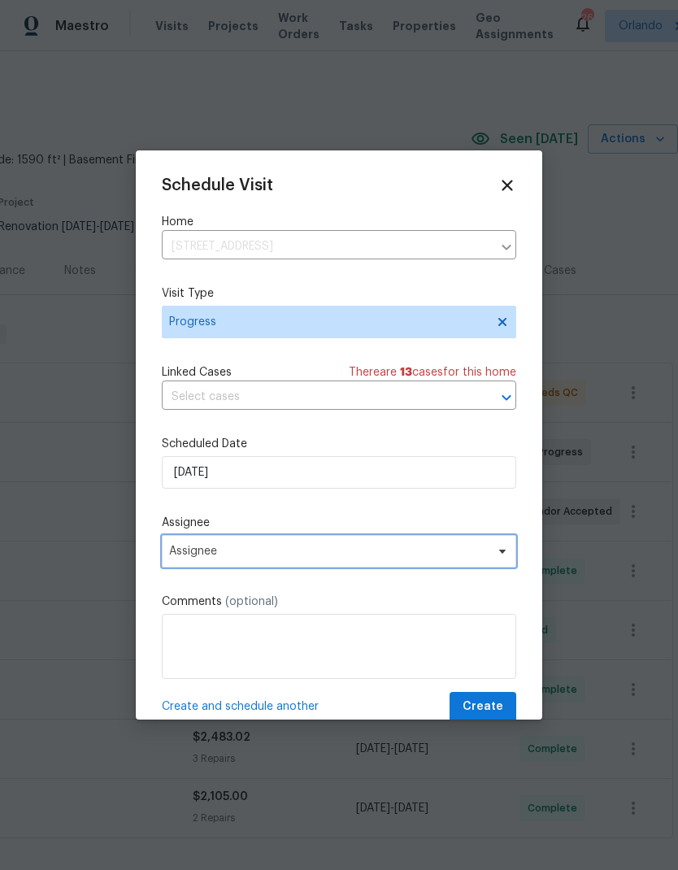
click at [502, 554] on icon at bounding box center [502, 552] width 7 height 4
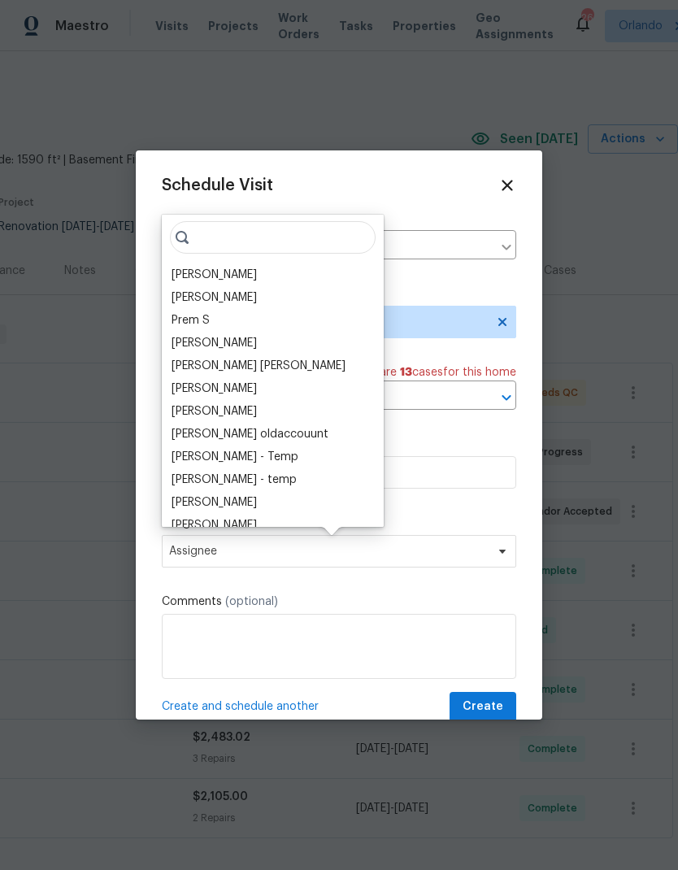
click at [239, 278] on div "[PERSON_NAME]" at bounding box center [214, 275] width 85 height 16
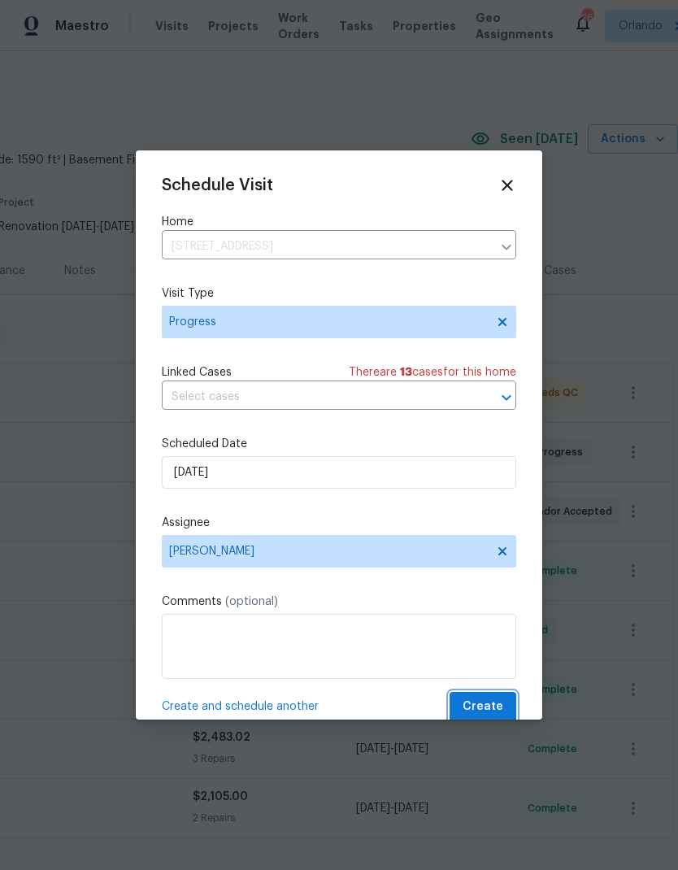
click at [480, 710] on span "Create" at bounding box center [483, 707] width 41 height 20
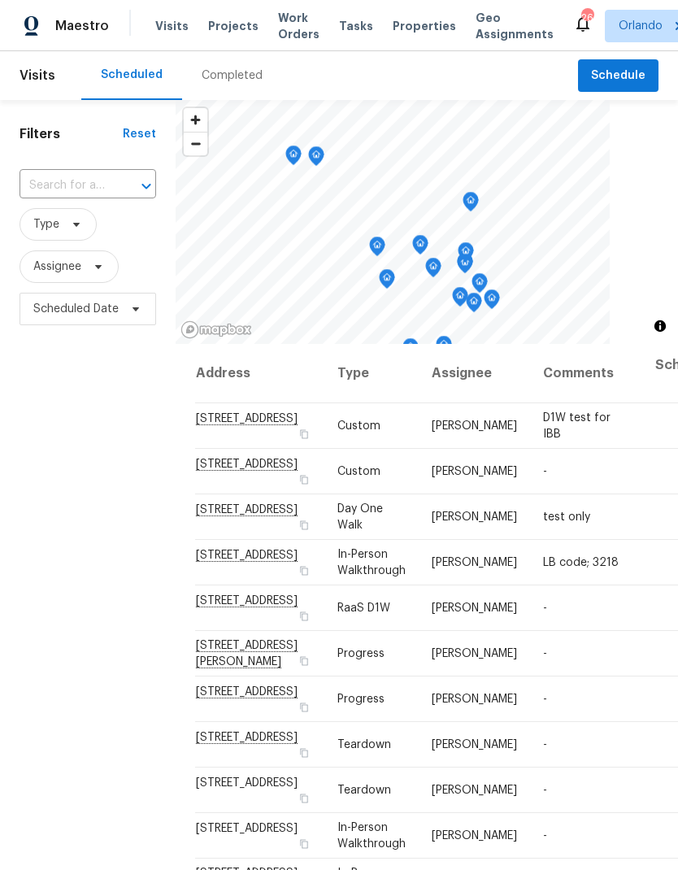
click at [217, 20] on span "Projects" at bounding box center [233, 26] width 50 height 16
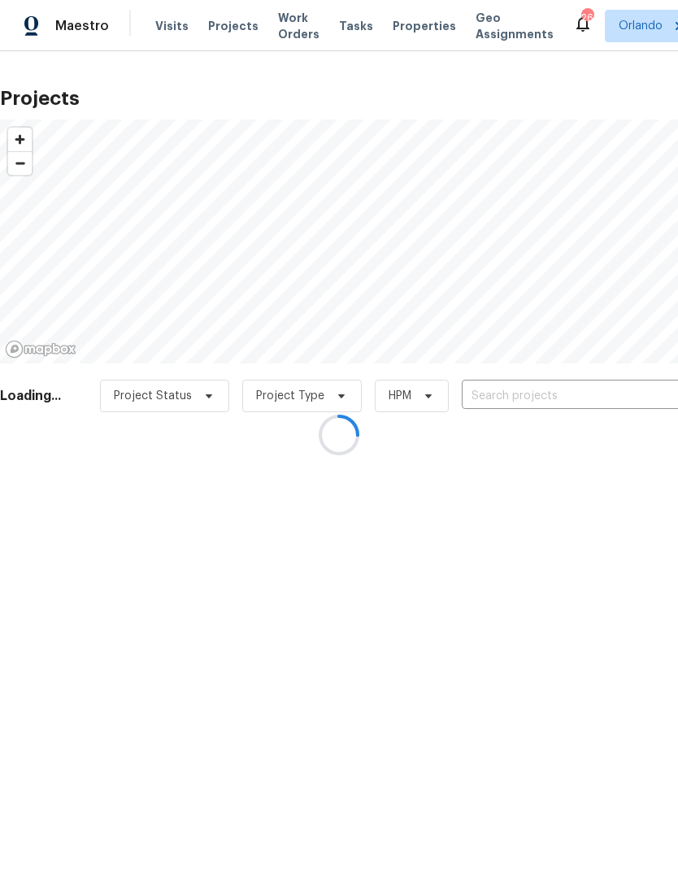
click at [550, 390] on div at bounding box center [339, 435] width 678 height 870
click at [589, 391] on div at bounding box center [339, 435] width 678 height 870
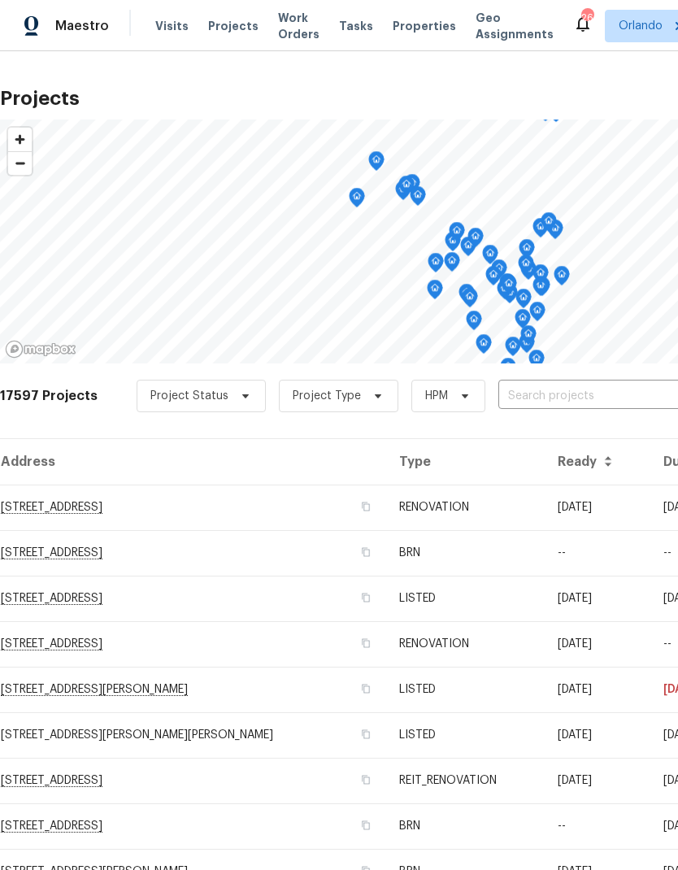
click at [592, 398] on input "text" at bounding box center [591, 396] width 186 height 25
type input "1912"
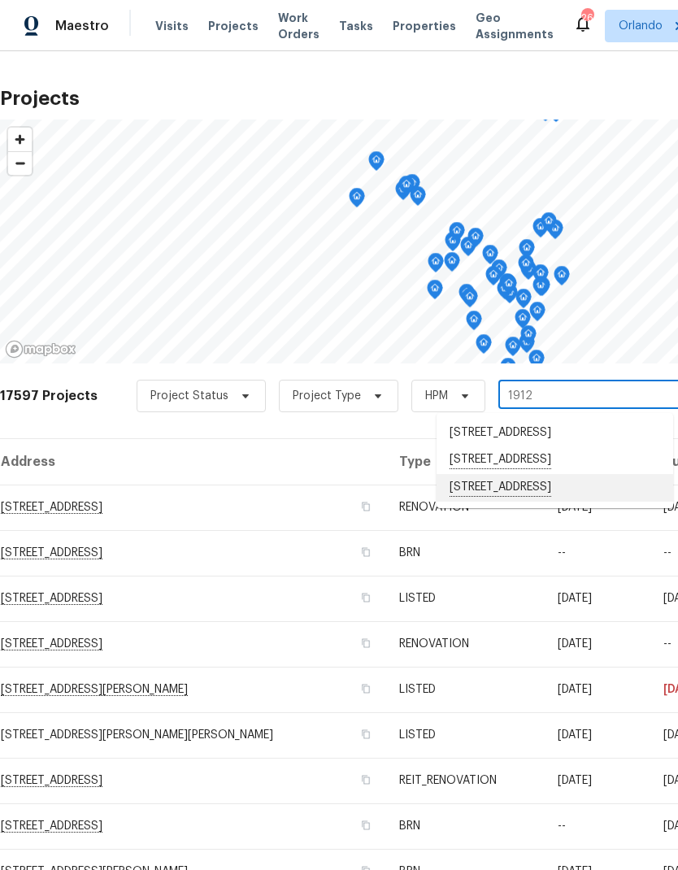
click at [586, 502] on li "1912 Cattleya Dr, Kissimmee, FL 34741" at bounding box center [555, 488] width 237 height 28
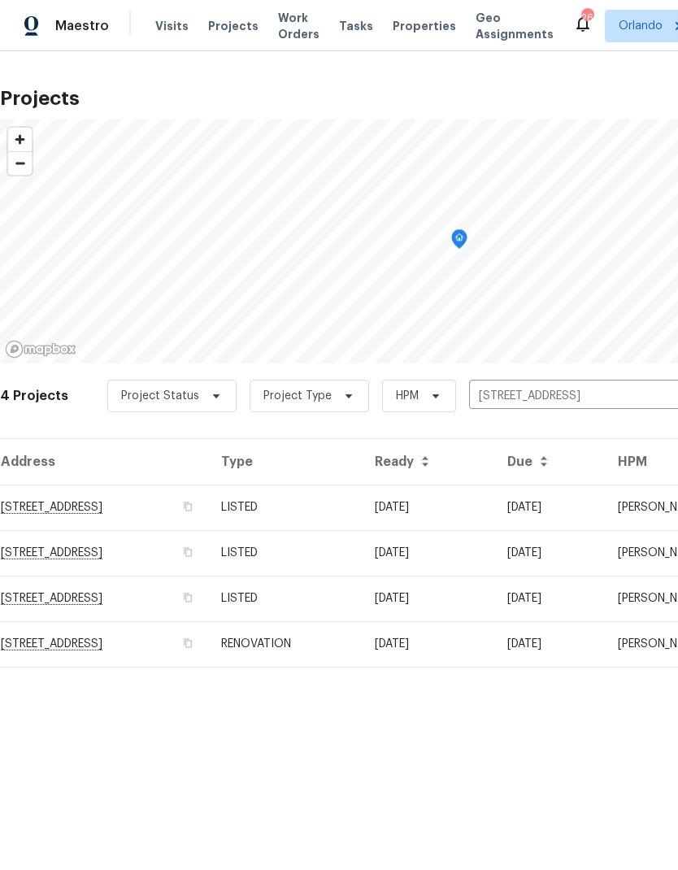
click at [475, 504] on td "08/22/25" at bounding box center [428, 508] width 133 height 46
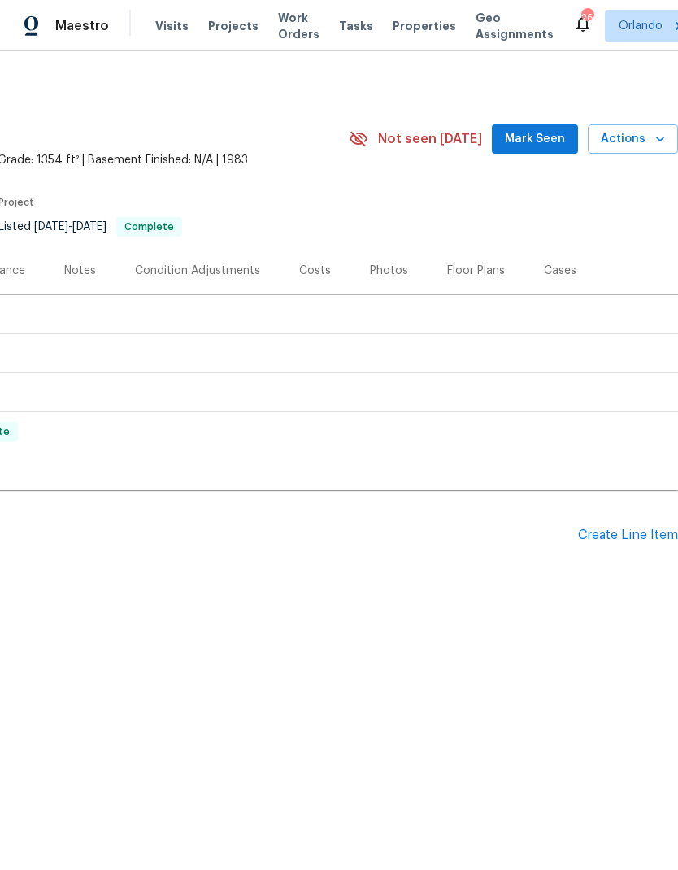
scroll to position [0, 241]
click at [654, 136] on icon "button" at bounding box center [660, 139] width 16 height 16
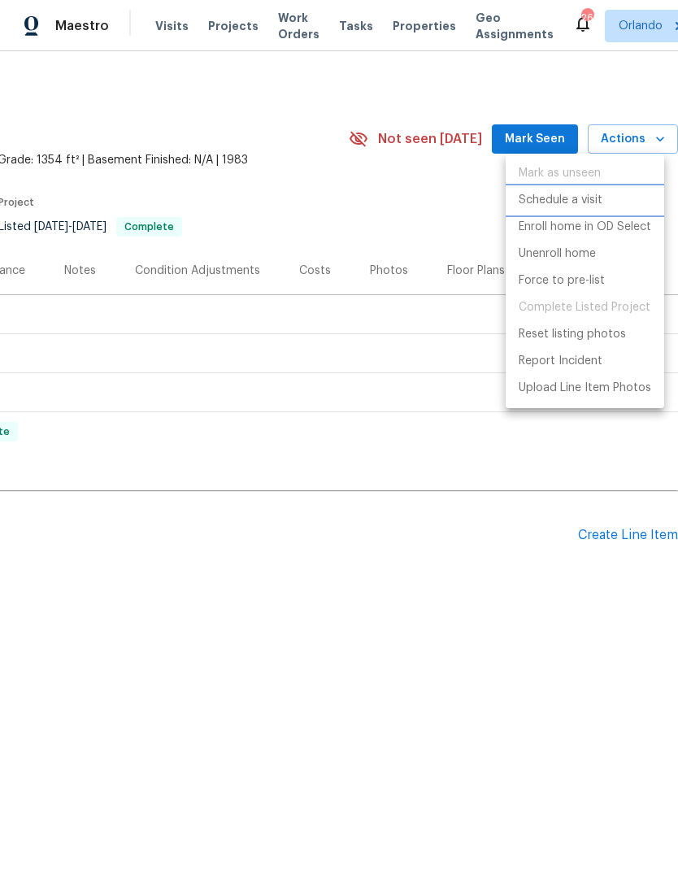
click at [595, 198] on p "Schedule a visit" at bounding box center [561, 200] width 84 height 17
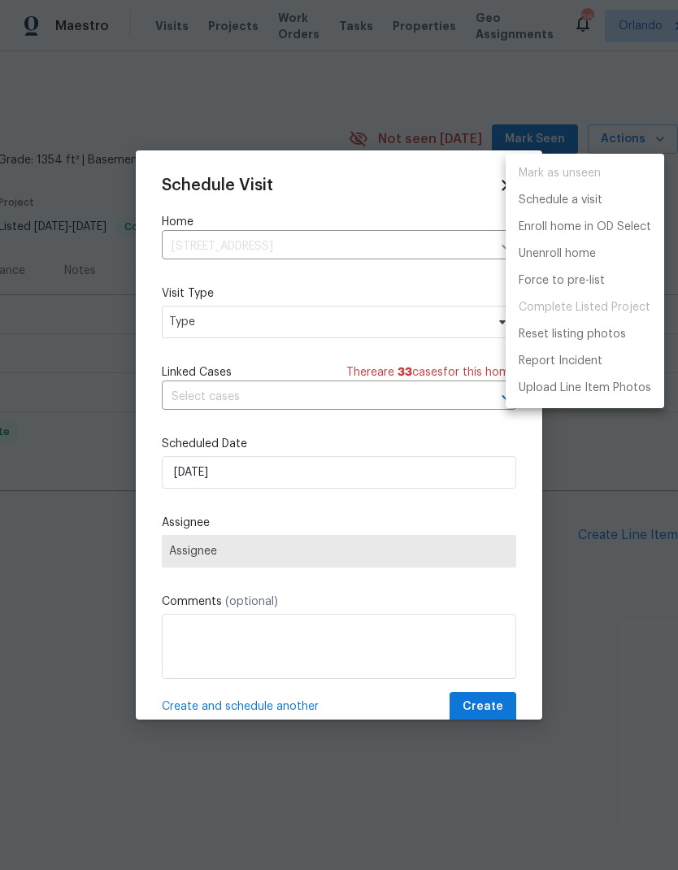
click at [407, 319] on div at bounding box center [339, 435] width 678 height 870
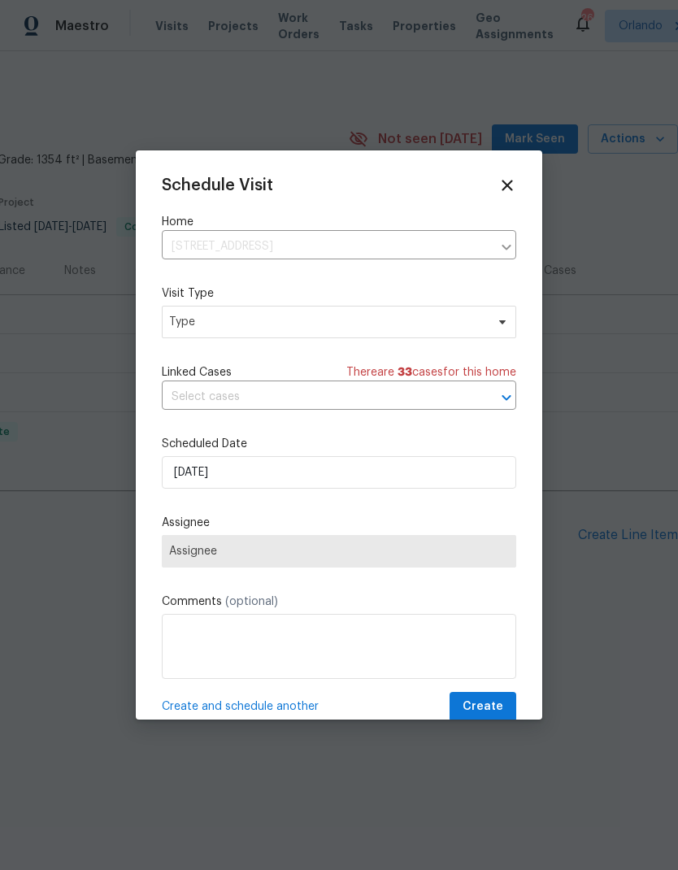
click at [407, 319] on div "Mark as unseen Schedule a visit Enroll home in OD Select Unenroll home Force to…" at bounding box center [339, 435] width 678 height 870
click at [470, 336] on span "Type" at bounding box center [339, 322] width 354 height 33
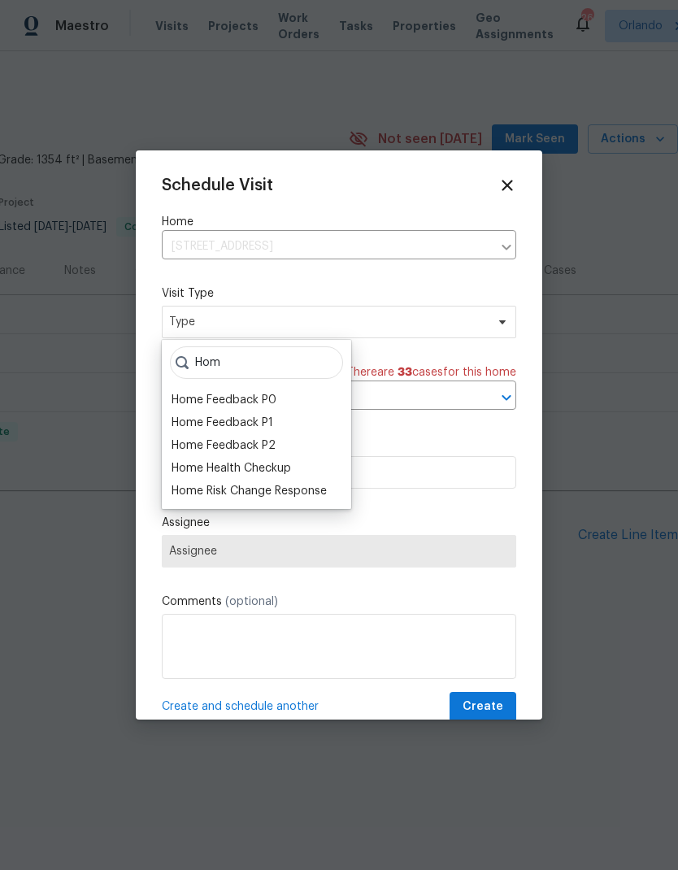
type input "Hom"
click at [271, 466] on div "Home Health Checkup" at bounding box center [232, 468] width 120 height 16
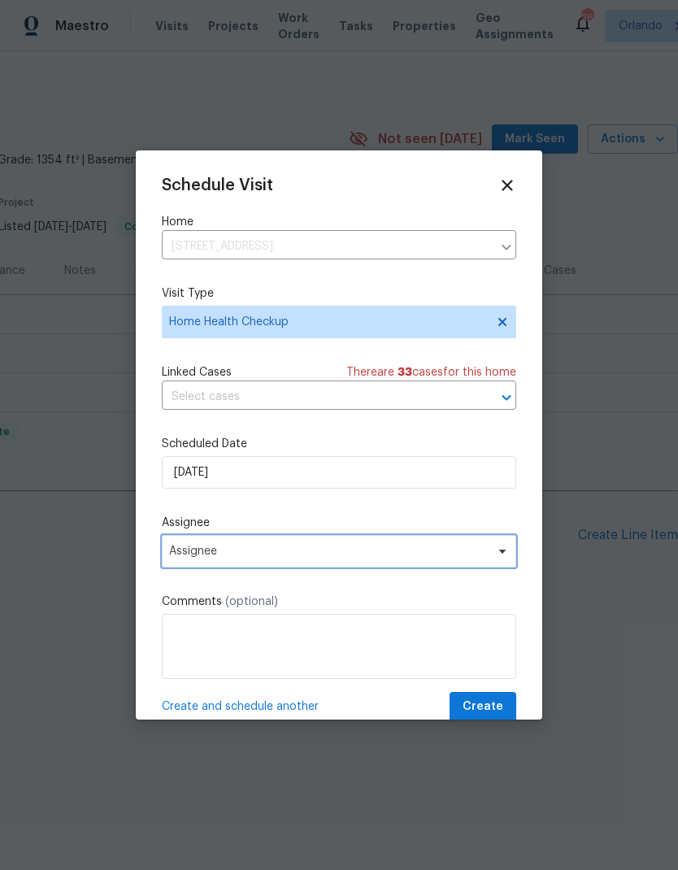
click at [471, 554] on span "Assignee" at bounding box center [328, 551] width 319 height 13
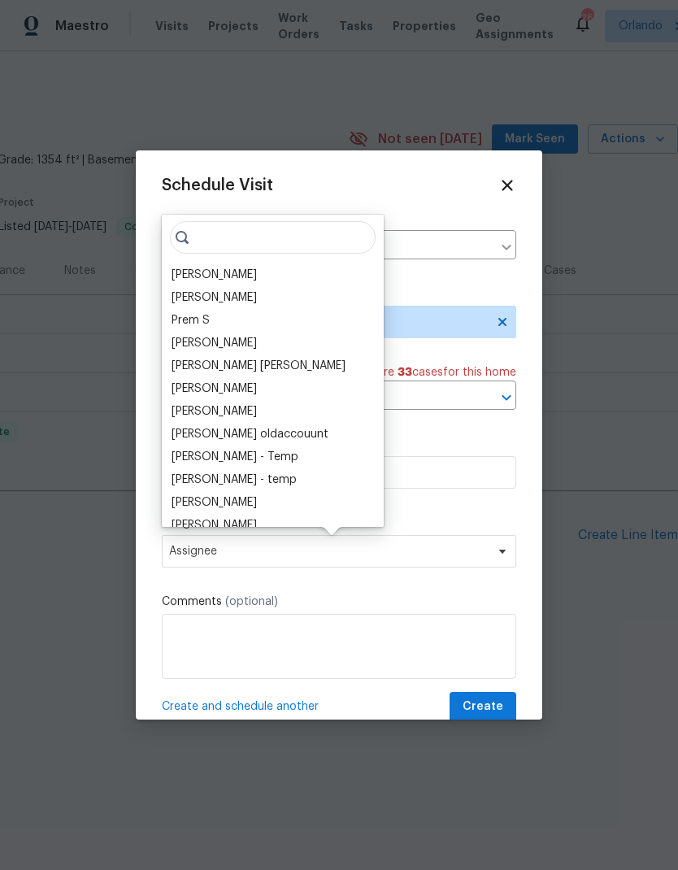
click at [245, 270] on div "[PERSON_NAME]" at bounding box center [214, 275] width 85 height 16
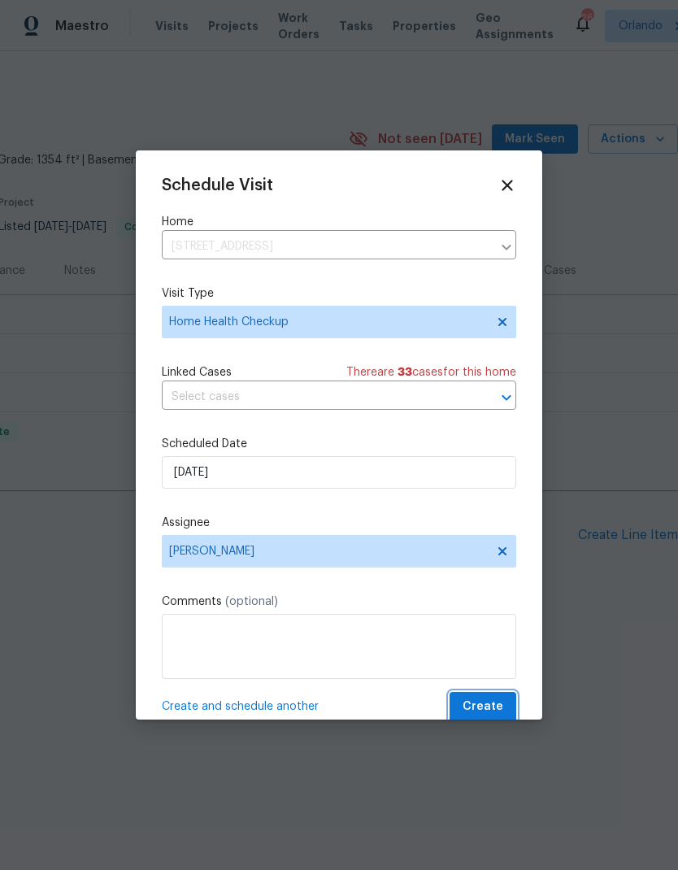
click at [495, 711] on span "Create" at bounding box center [483, 707] width 41 height 20
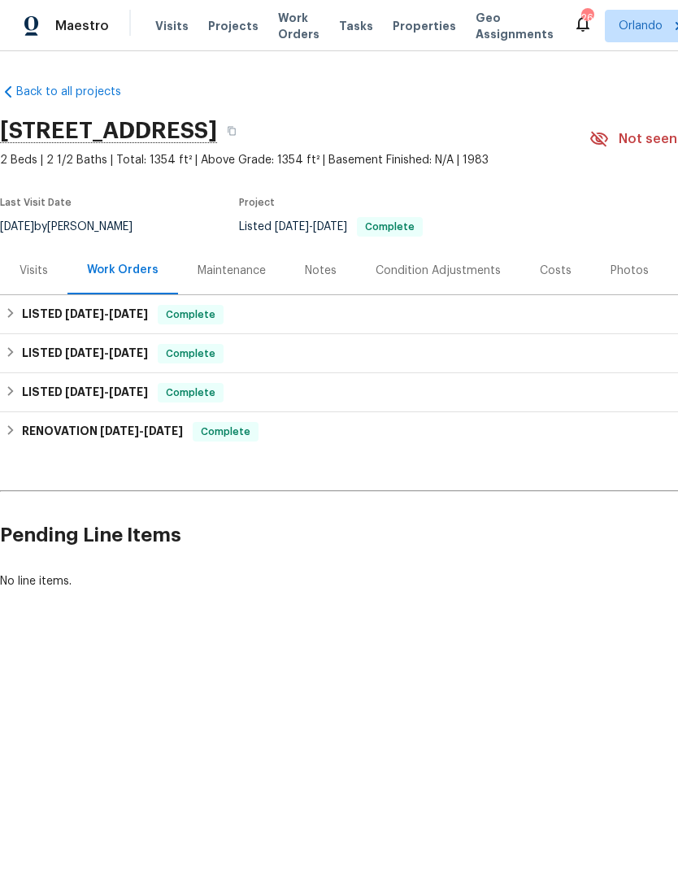
scroll to position [0, 0]
click at [237, 28] on span "Projects" at bounding box center [233, 26] width 50 height 16
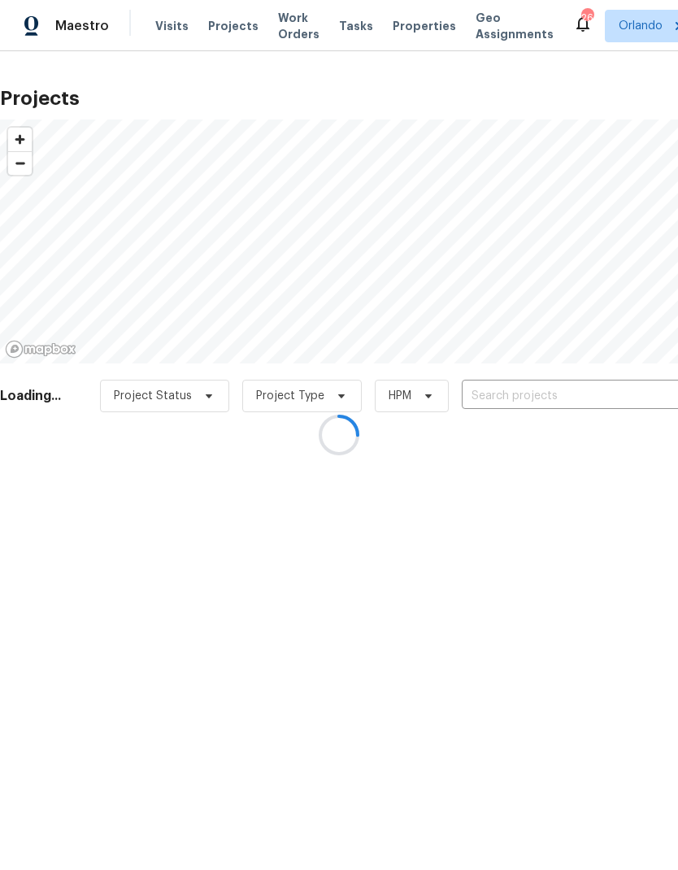
click at [577, 394] on div at bounding box center [339, 435] width 678 height 870
click at [576, 393] on div at bounding box center [339, 435] width 678 height 870
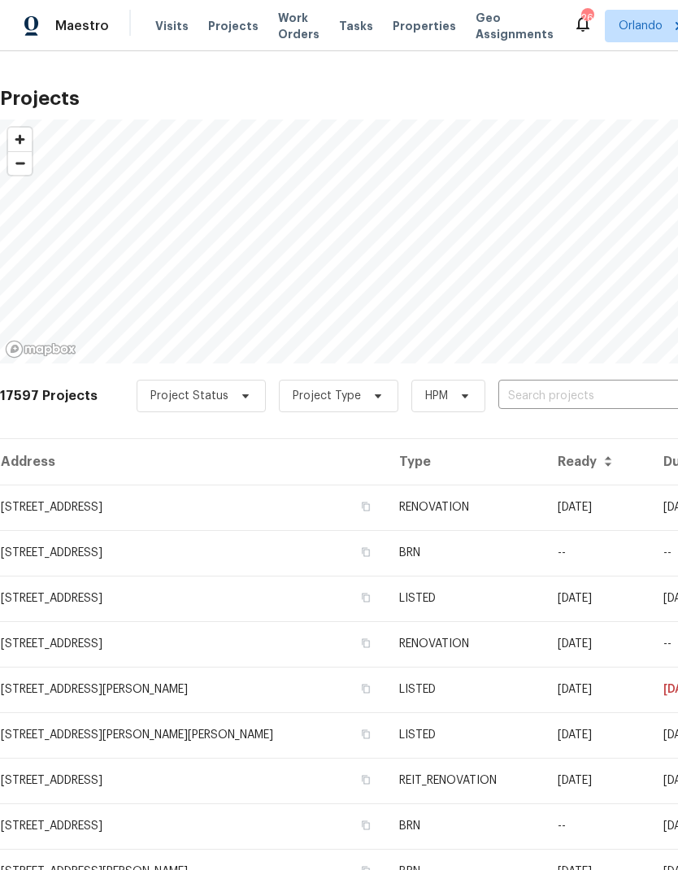
click at [585, 390] on input "text" at bounding box center [591, 396] width 186 height 25
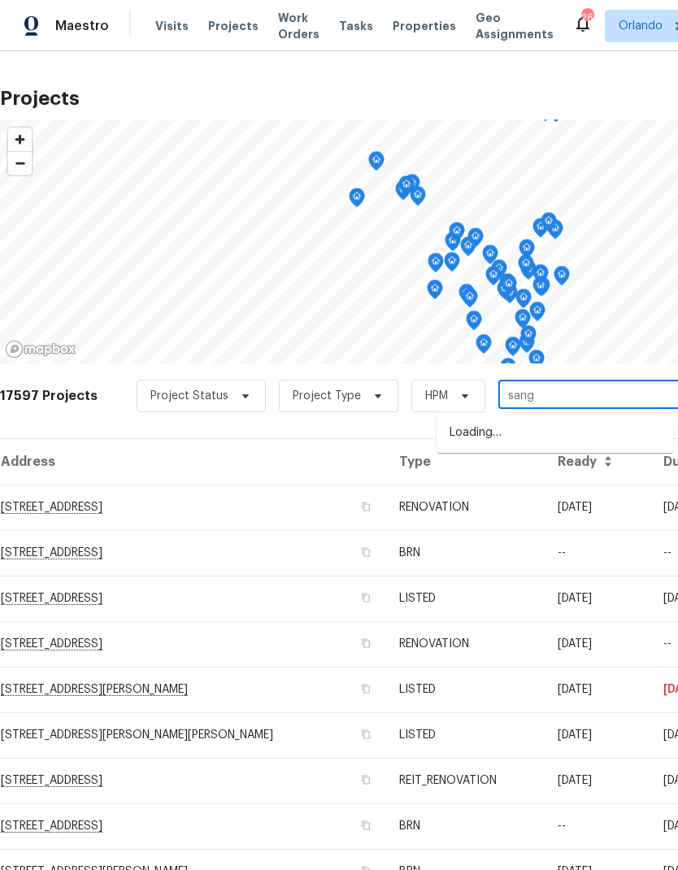
type input "sangr"
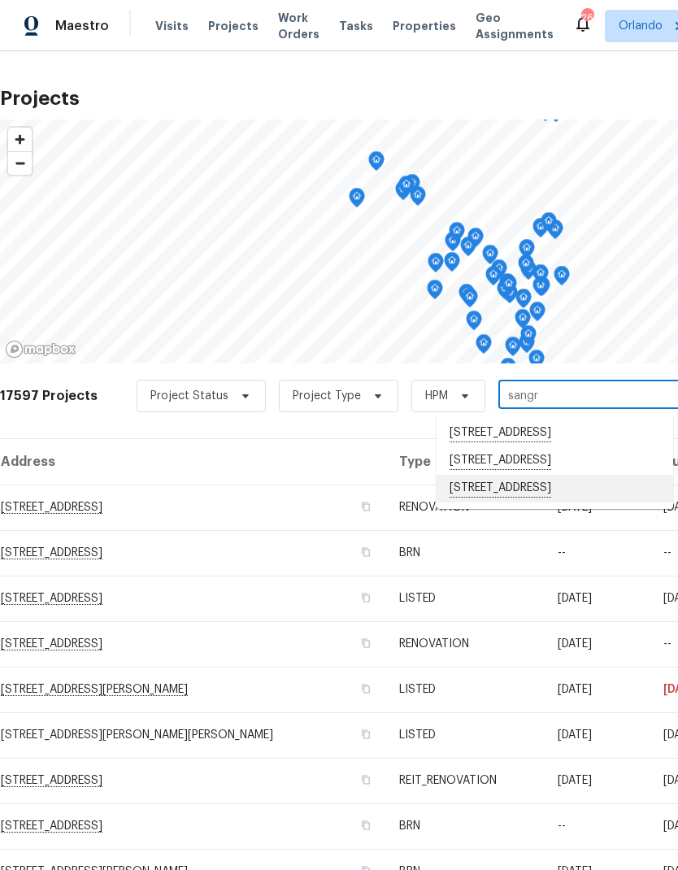
click at [608, 487] on li "3056 Sangria St, Kissimmee, FL 34744" at bounding box center [555, 489] width 237 height 28
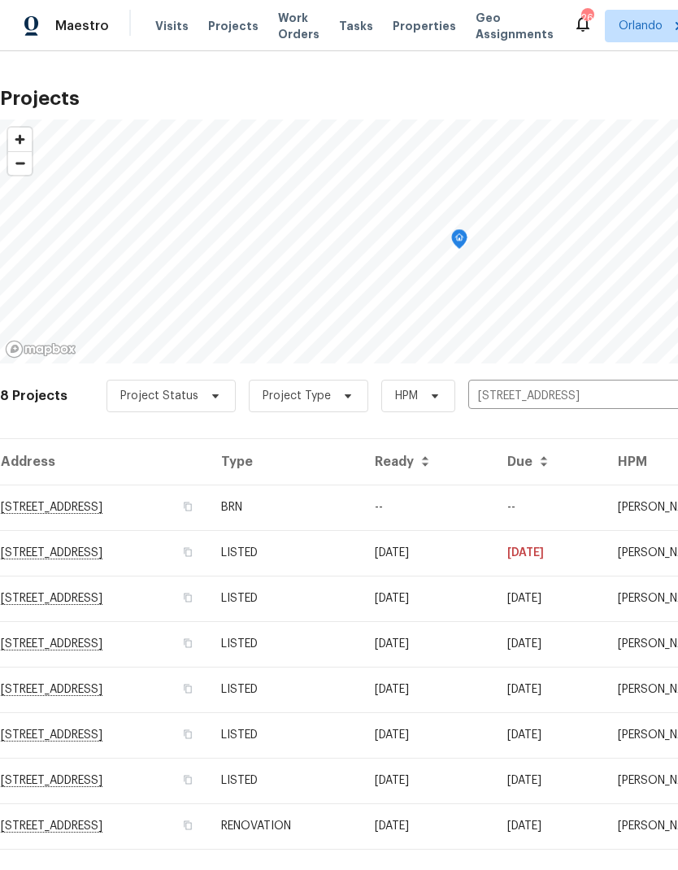
click at [494, 511] on td "--" at bounding box center [428, 508] width 133 height 46
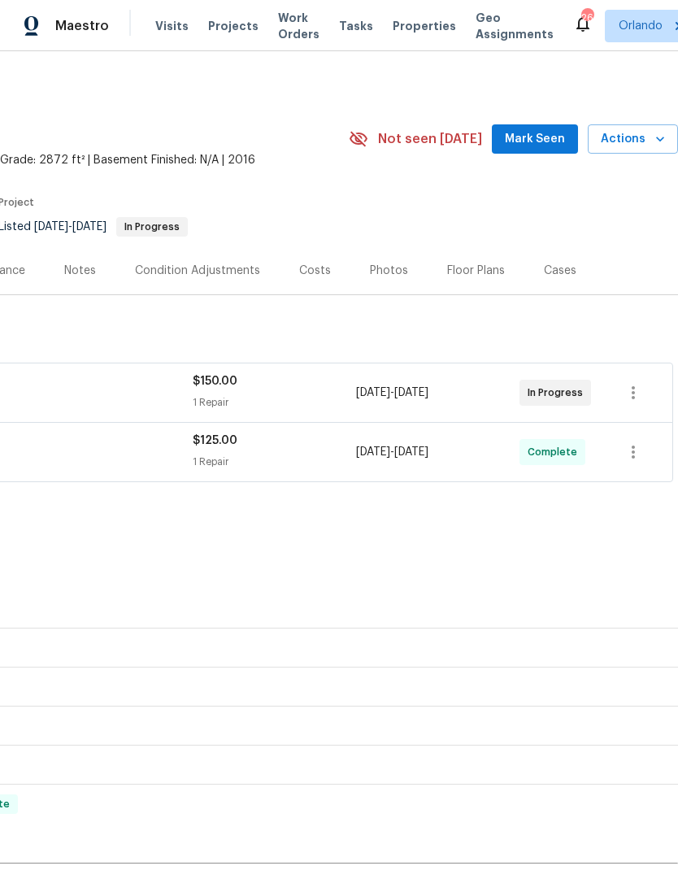
scroll to position [0, 241]
click at [649, 140] on span "Actions" at bounding box center [633, 139] width 64 height 20
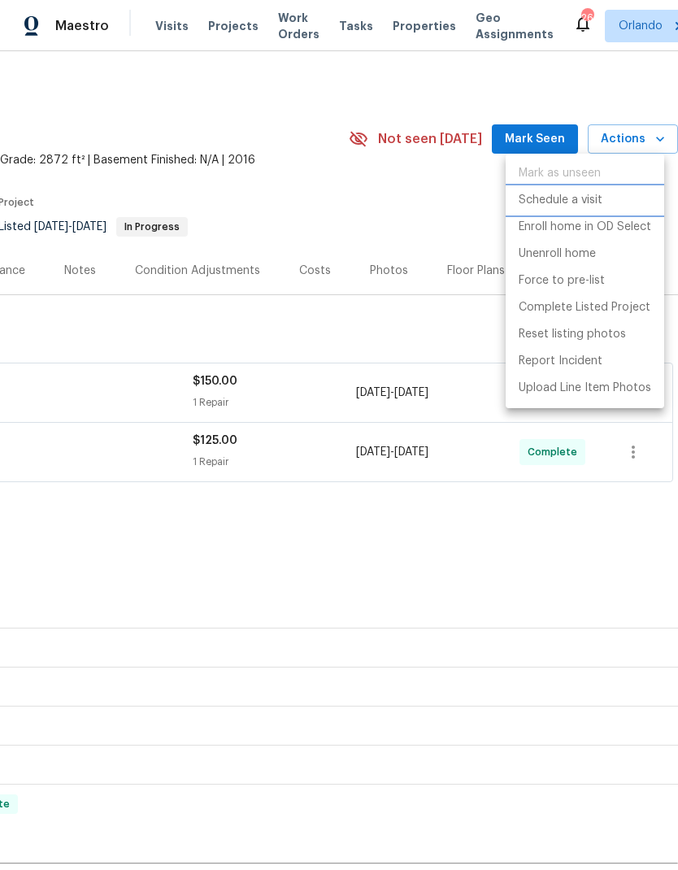
click at [593, 202] on p "Schedule a visit" at bounding box center [561, 200] width 84 height 17
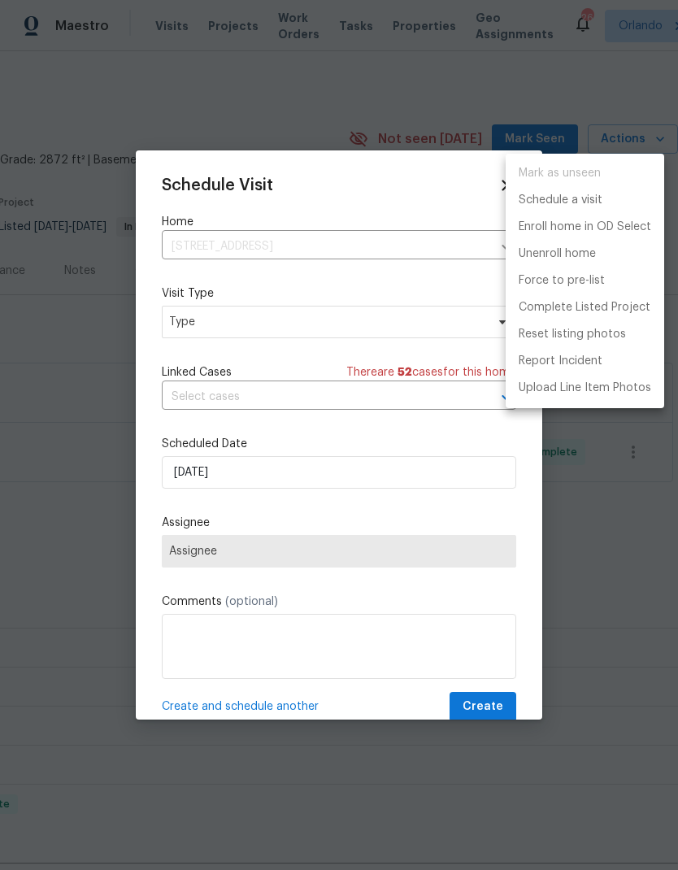
click at [394, 302] on div at bounding box center [339, 435] width 678 height 870
click at [394, 301] on div "Mark as unseen Schedule a visit Enroll home in OD Select Unenroll home Force to…" at bounding box center [339, 435] width 678 height 870
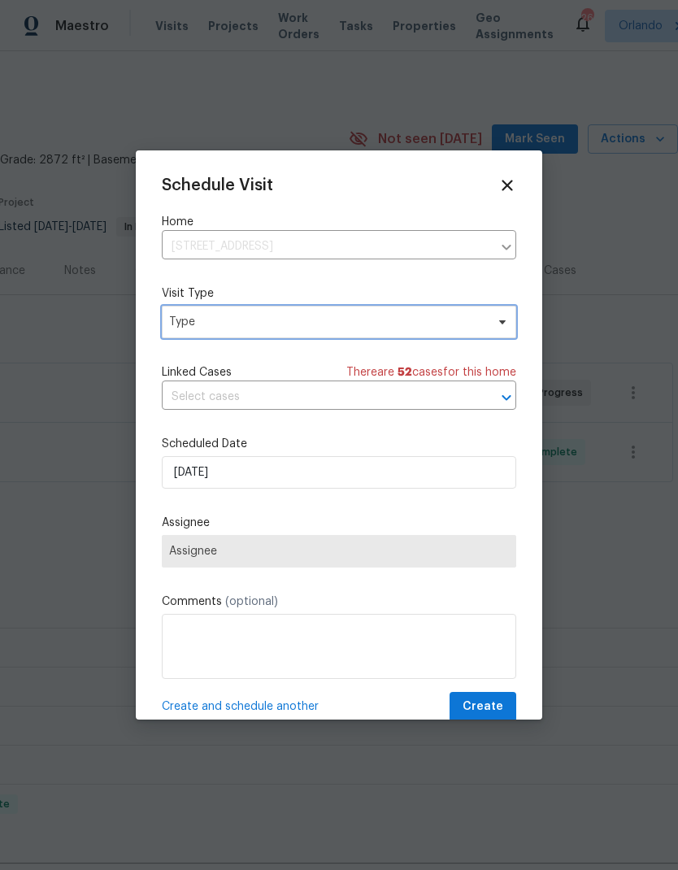
click at [444, 324] on span "Type" at bounding box center [327, 322] width 316 height 16
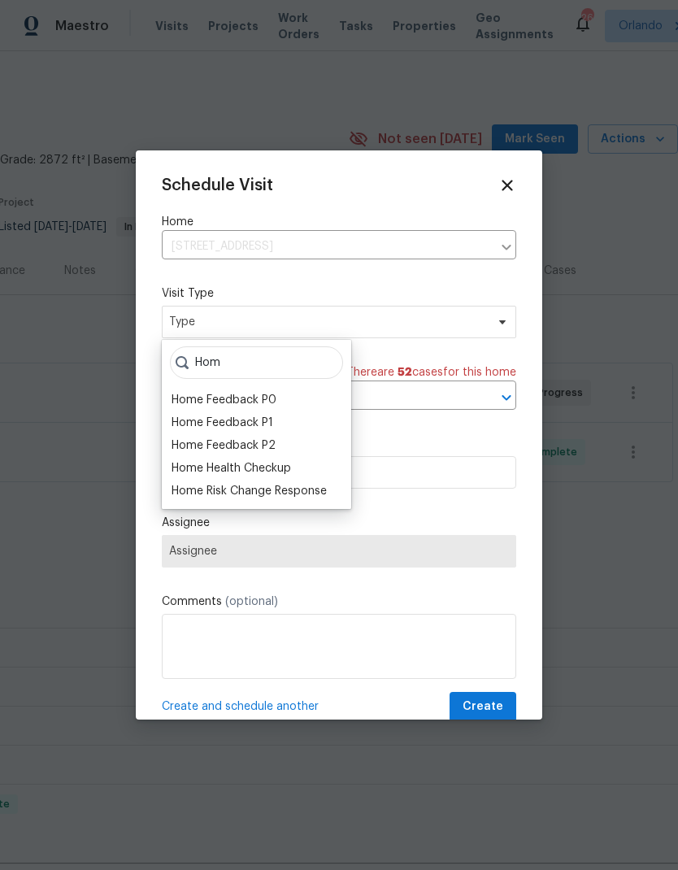
type input "Hom"
click at [278, 469] on div "Home Health Checkup" at bounding box center [232, 468] width 120 height 16
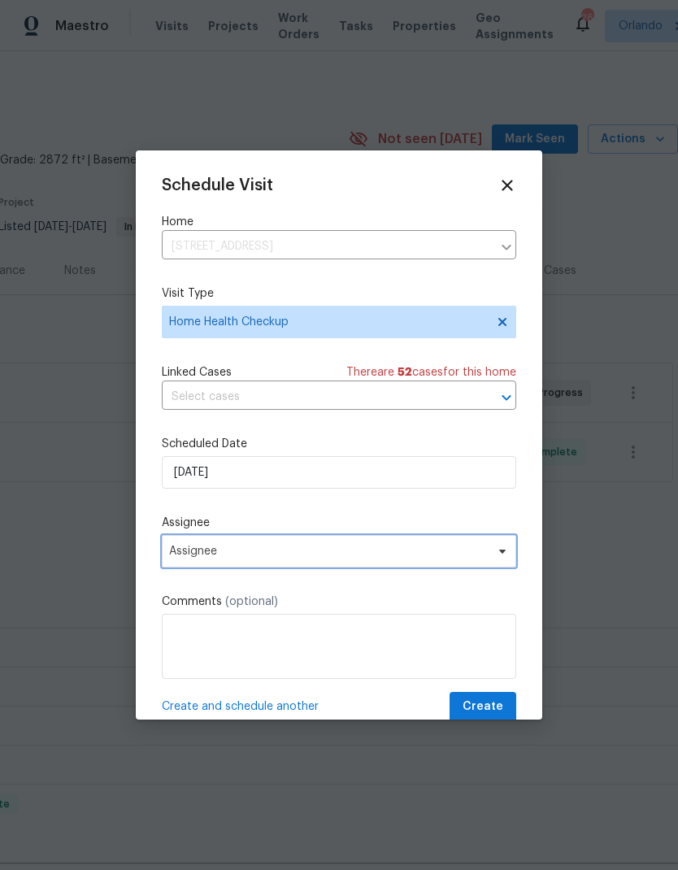
click at [451, 555] on span "Assignee" at bounding box center [328, 551] width 319 height 13
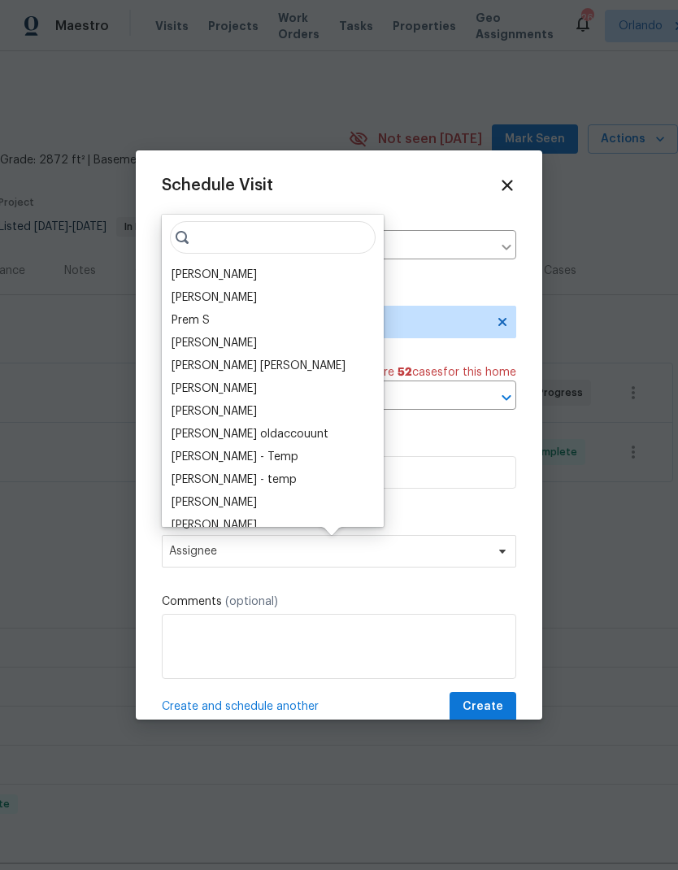
click at [211, 271] on div "[PERSON_NAME]" at bounding box center [214, 275] width 85 height 16
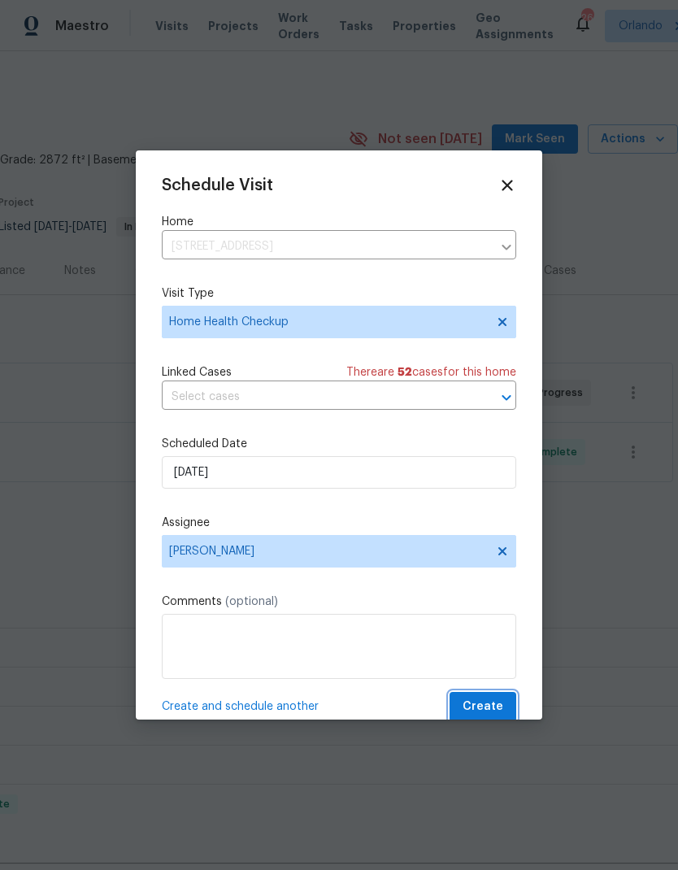
click at [504, 708] on button "Create" at bounding box center [483, 707] width 67 height 30
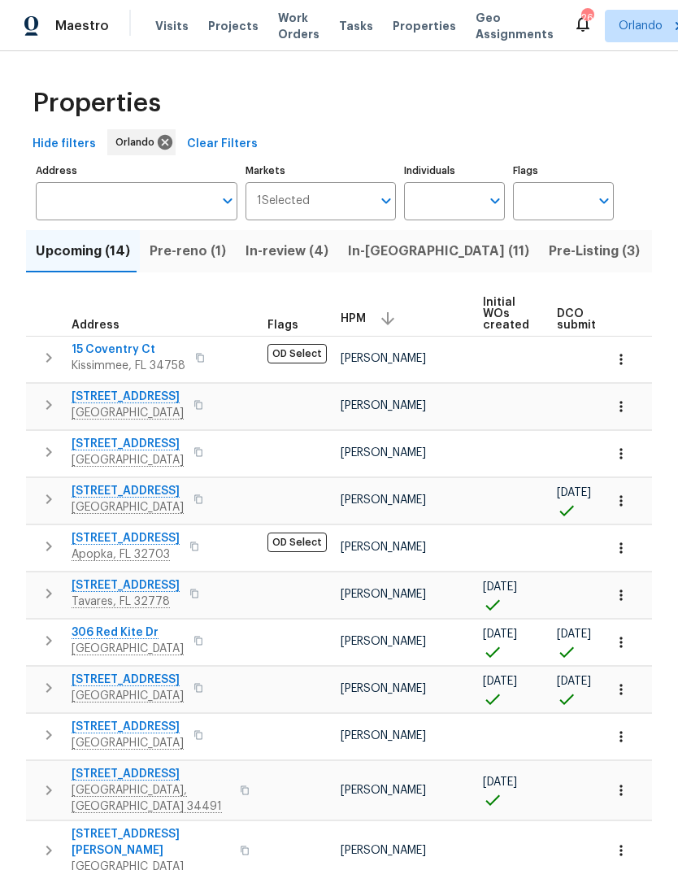
click at [387, 248] on span "In-reno (11)" at bounding box center [438, 251] width 181 height 23
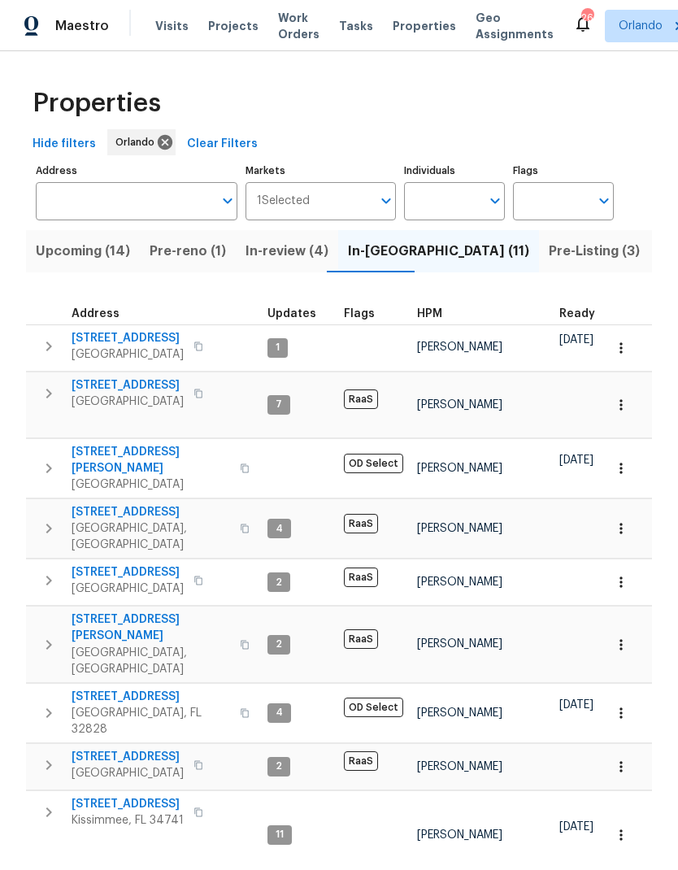
click at [389, 263] on button "In-reno (11)" at bounding box center [438, 251] width 201 height 42
click at [200, 254] on span "Pre-reno (1)" at bounding box center [188, 251] width 76 height 23
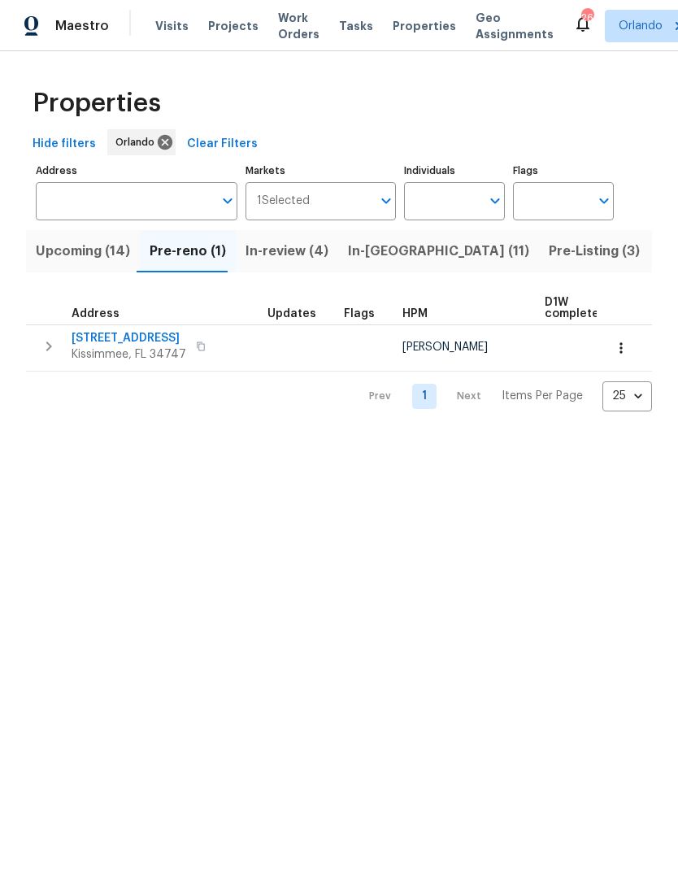
click at [106, 254] on span "Upcoming (14)" at bounding box center [83, 251] width 94 height 23
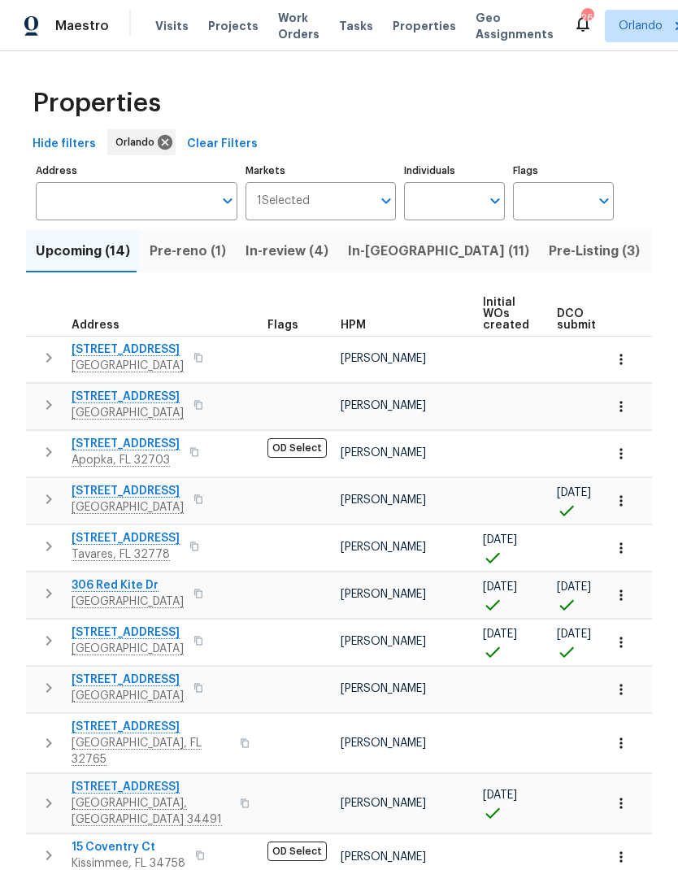
click at [358, 329] on span "HPM" at bounding box center [353, 325] width 25 height 11
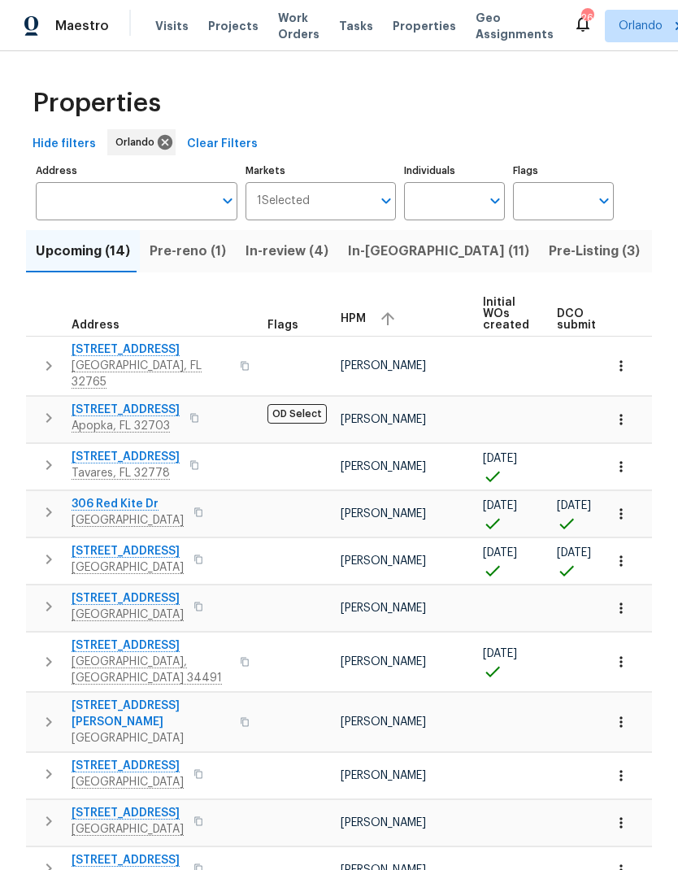
click at [381, 324] on icon "button" at bounding box center [388, 319] width 20 height 20
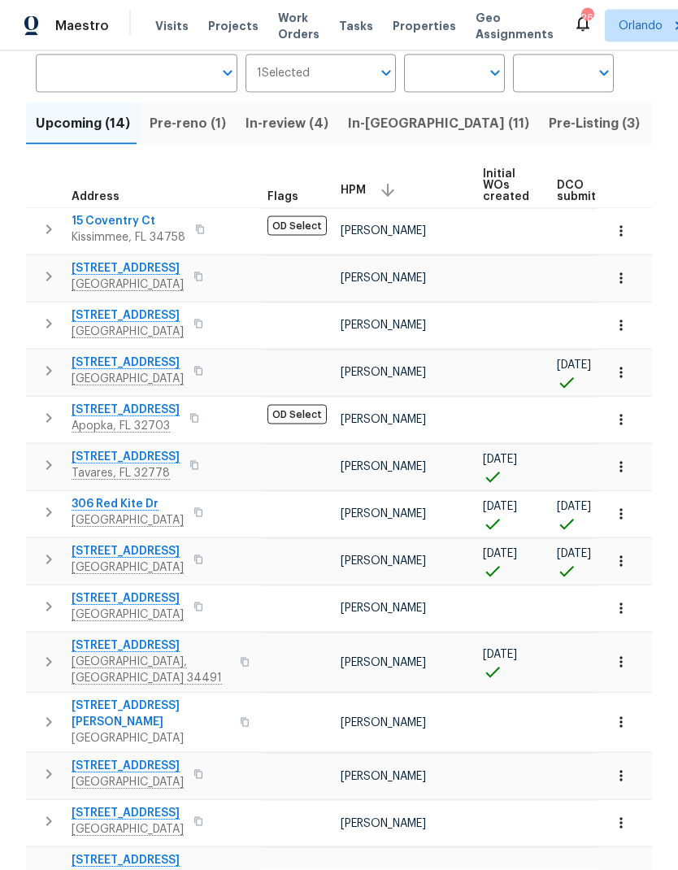
scroll to position [65, 0]
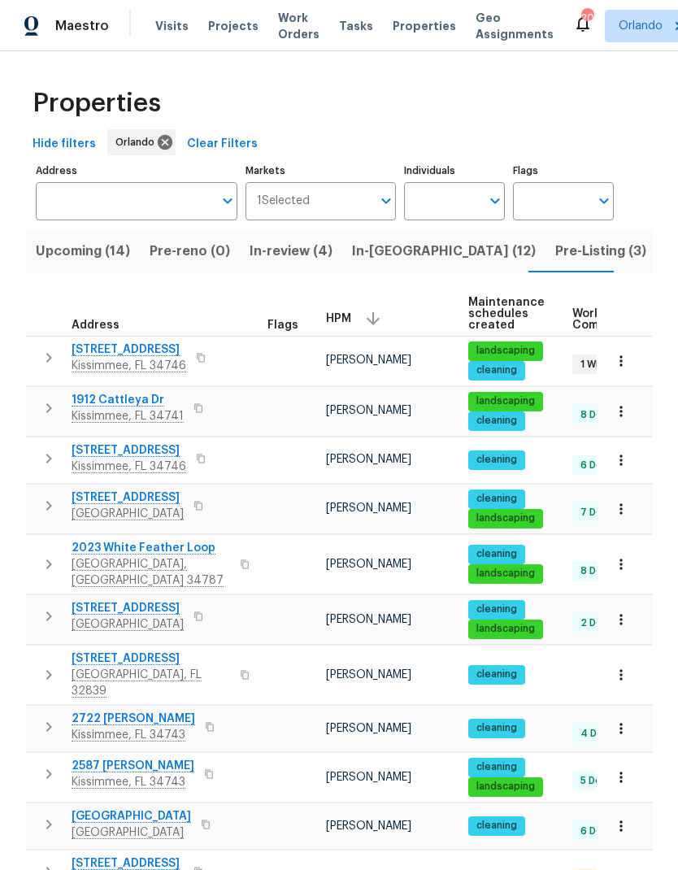
scroll to position [0, 51]
click at [337, 253] on span "In-[GEOGRAPHIC_DATA] (12)" at bounding box center [393, 251] width 184 height 23
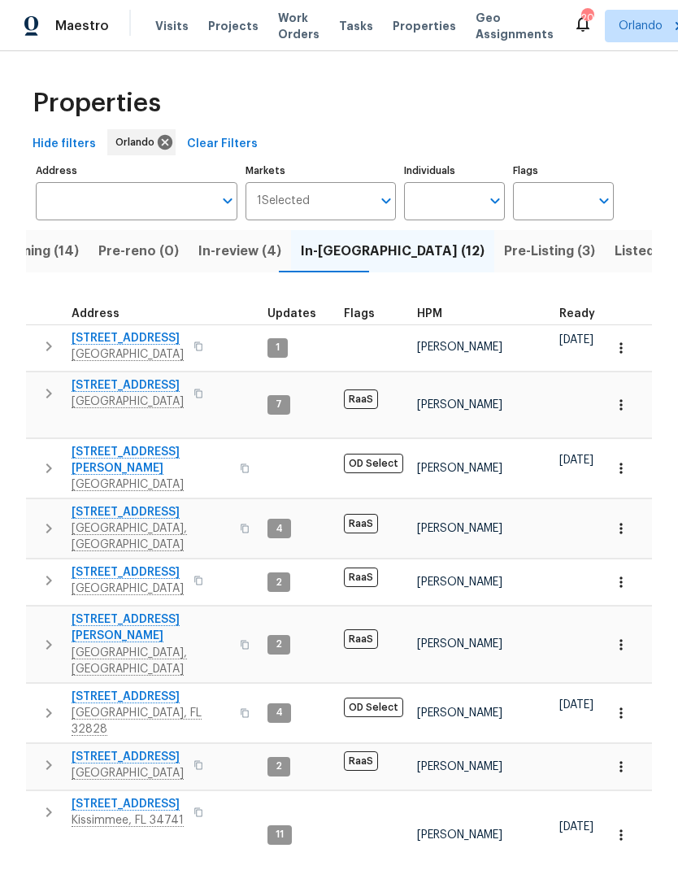
click at [448, 309] on div "HPM" at bounding box center [481, 313] width 129 height 11
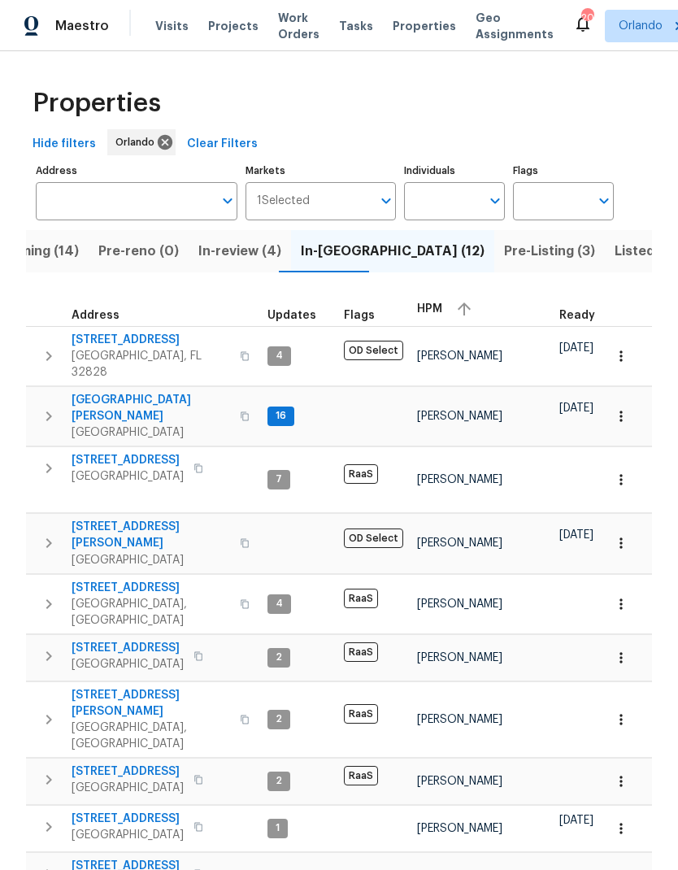
click at [435, 301] on div "HPM" at bounding box center [481, 309] width 129 height 24
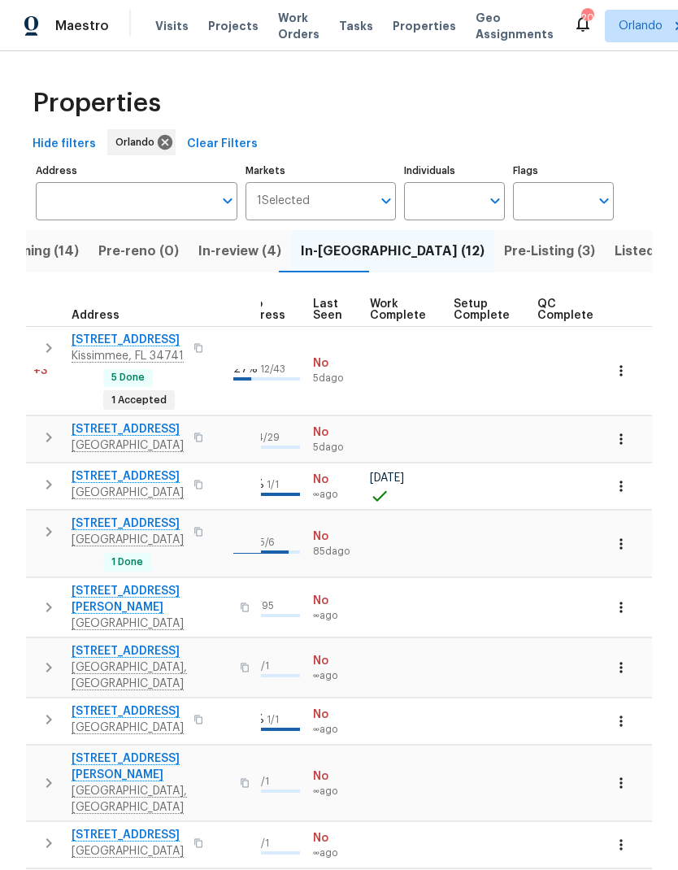
scroll to position [0, 773]
